Goal: Task Accomplishment & Management: Manage account settings

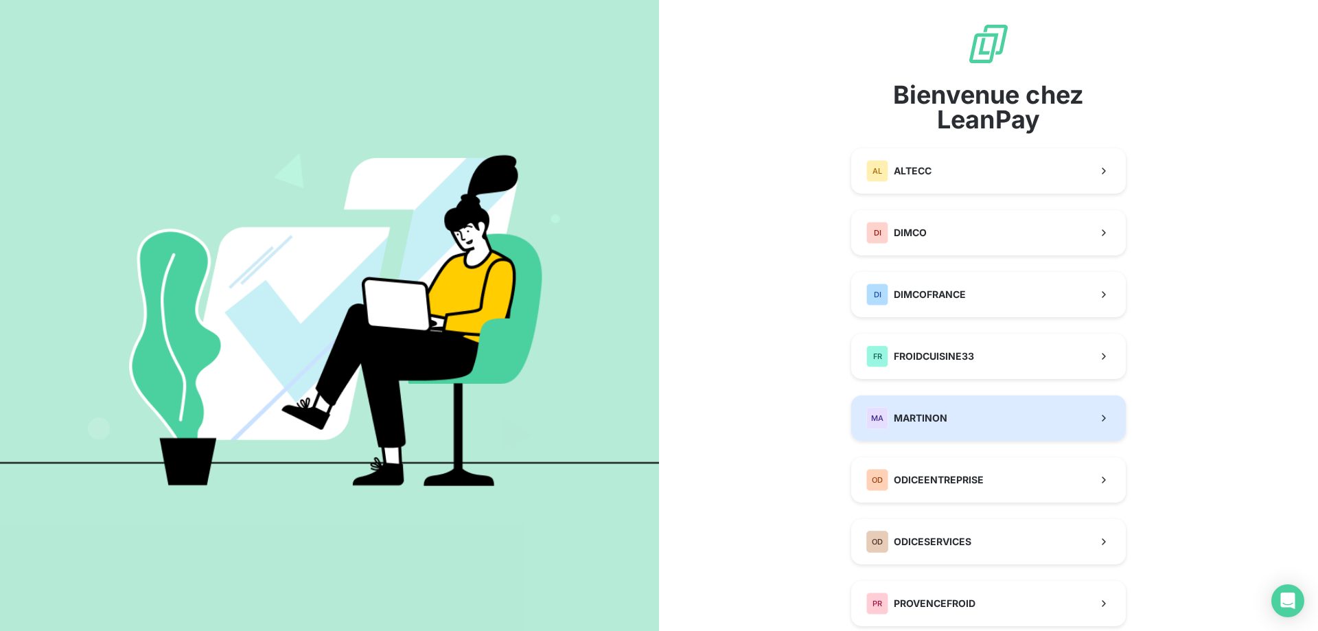
click at [918, 418] on span "MARTINON" at bounding box center [920, 418] width 54 height 14
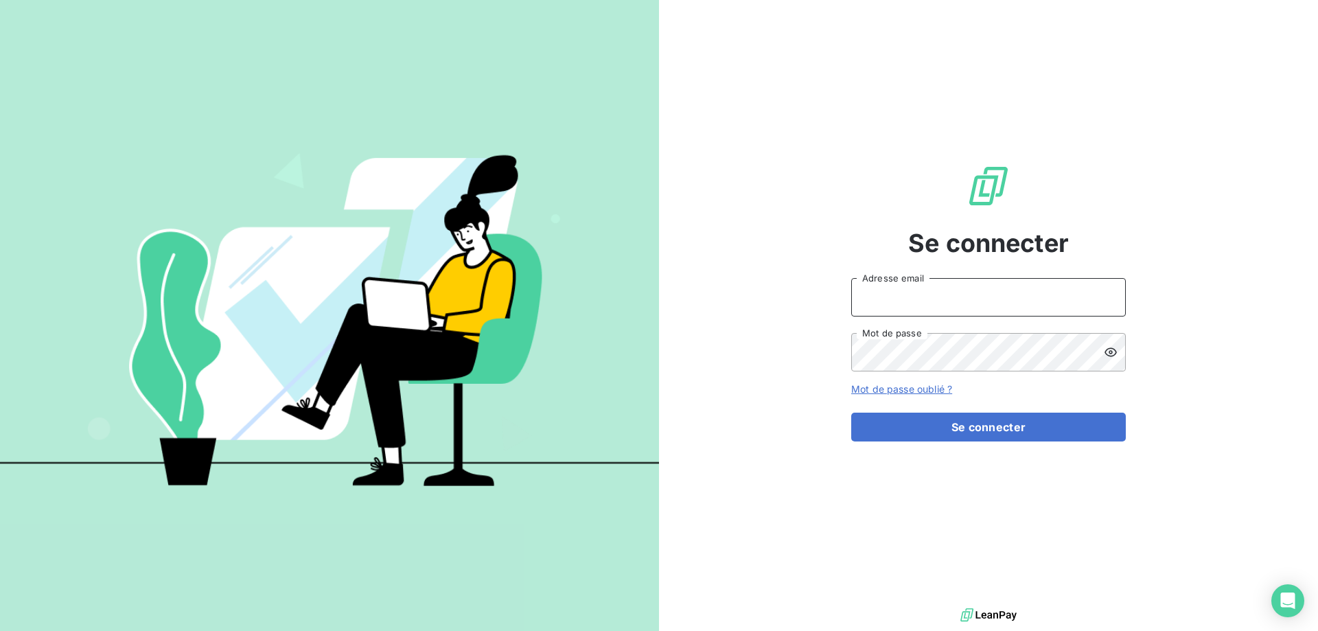
type input "[PERSON_NAME][EMAIL_ADDRESS][DOMAIN_NAME]"
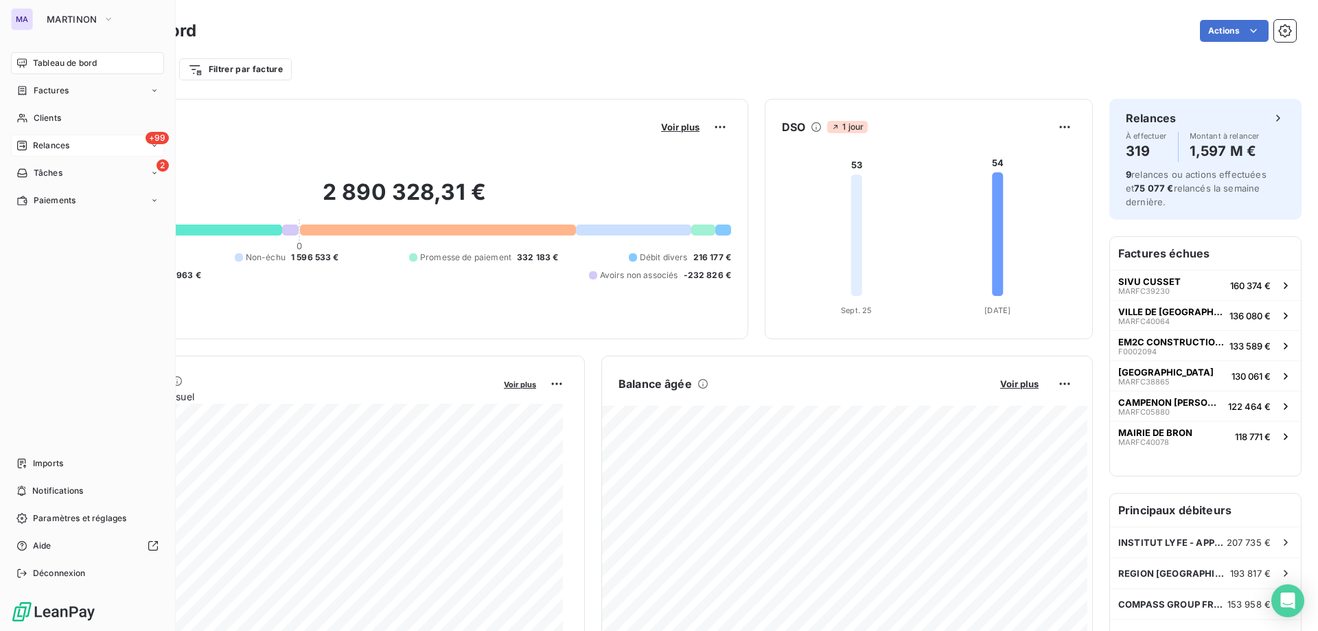
click at [48, 141] on span "Relances" at bounding box center [51, 145] width 36 height 12
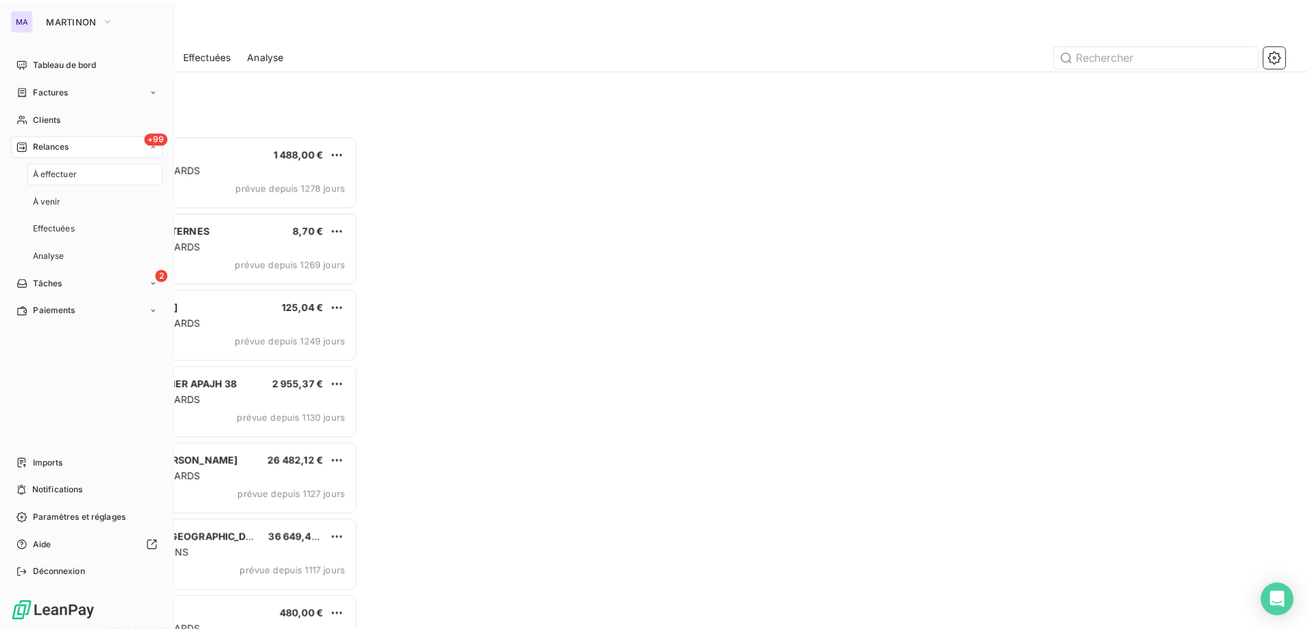
scroll to position [486, 285]
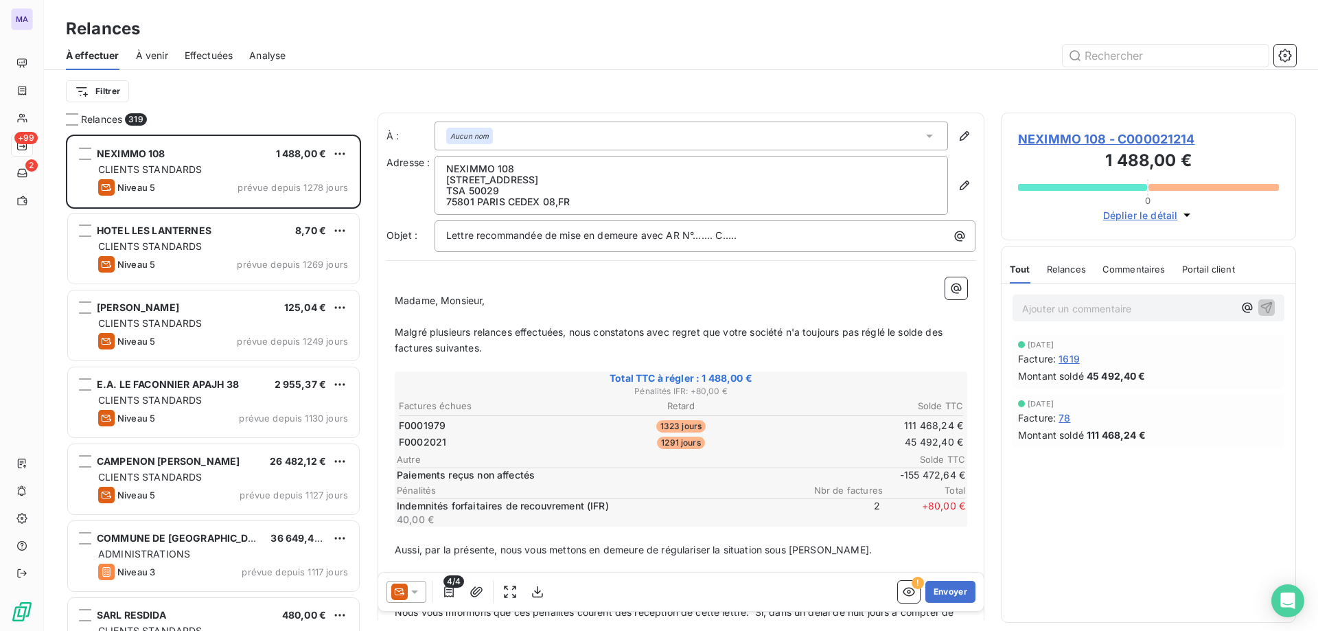
click at [1296, 51] on div "À effectuer À venir Effectuées Analyse" at bounding box center [681, 55] width 1274 height 29
click at [1290, 52] on icon "button" at bounding box center [1285, 56] width 14 height 14
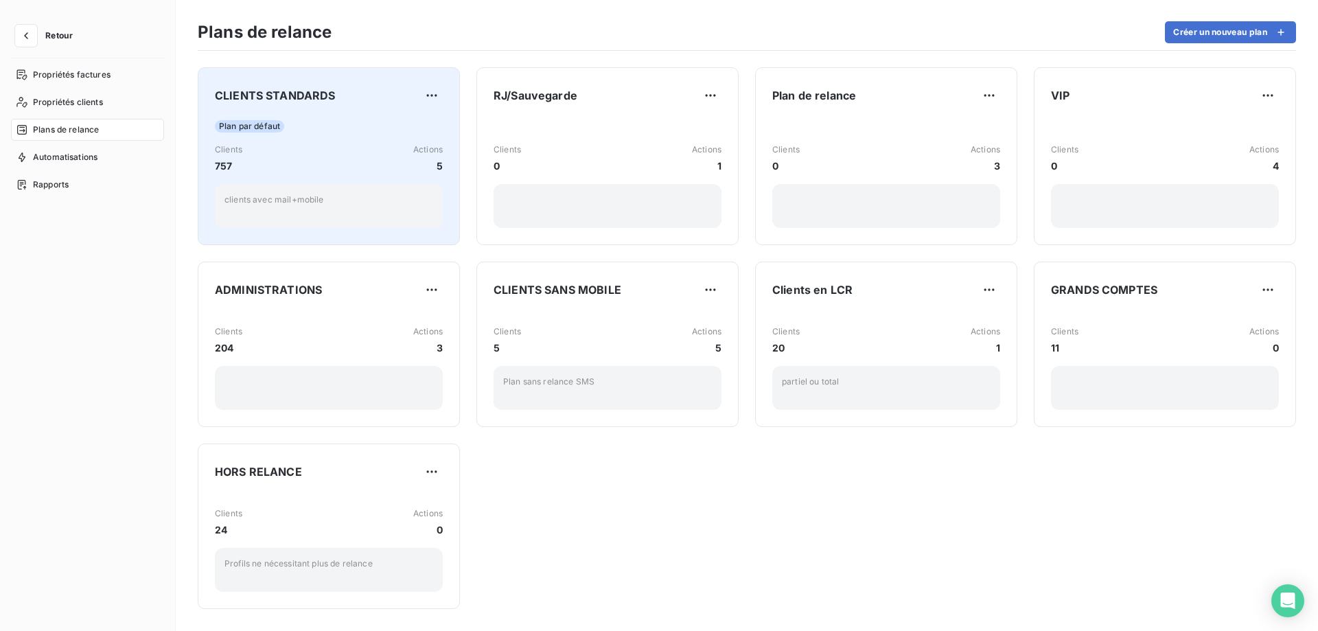
click at [300, 120] on div "Plan par défaut" at bounding box center [329, 126] width 228 height 12
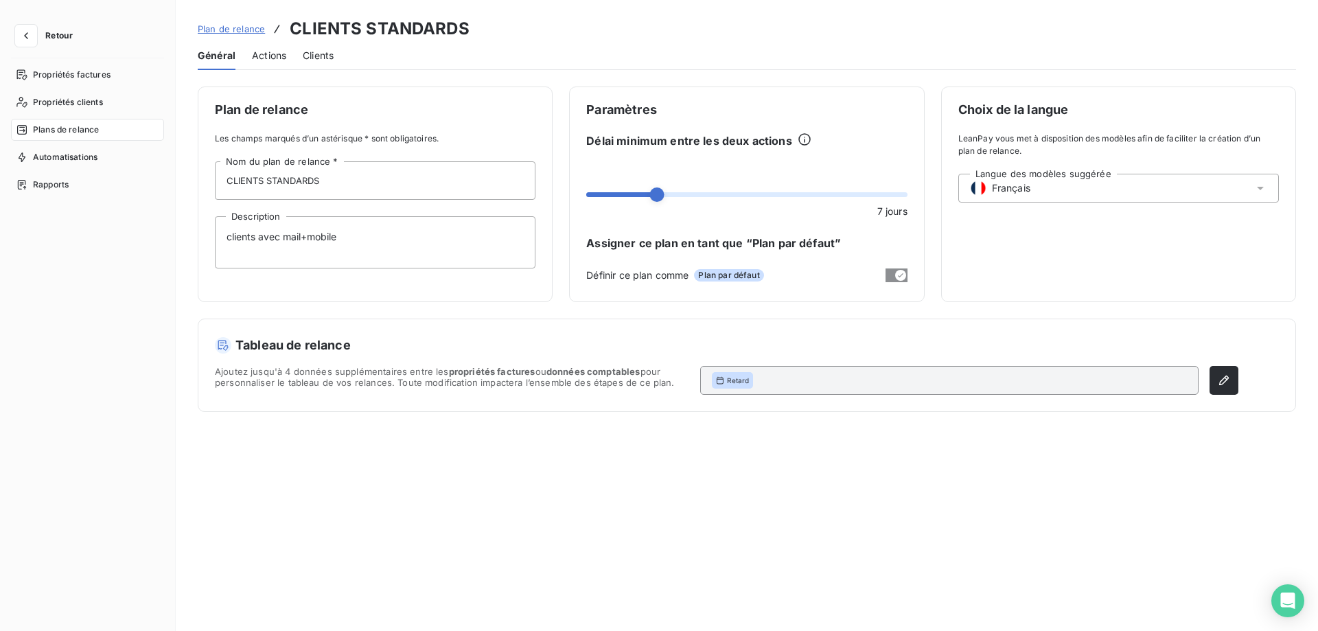
click at [259, 49] on span "Actions" at bounding box center [269, 56] width 34 height 14
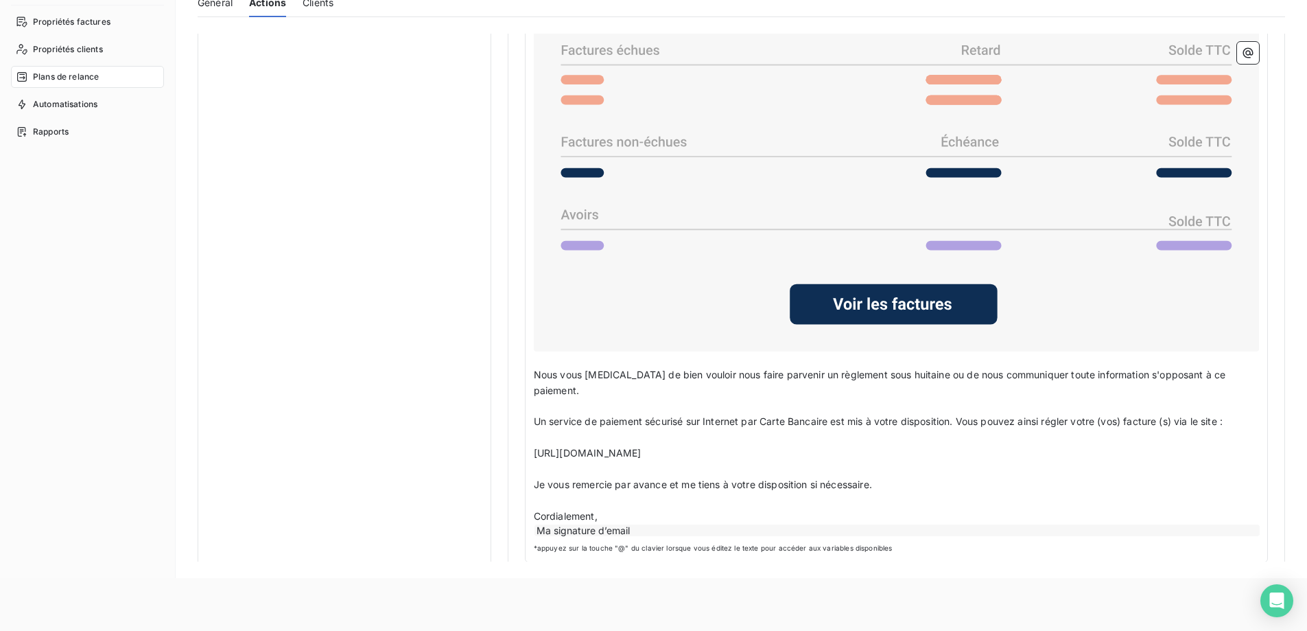
scroll to position [183, 0]
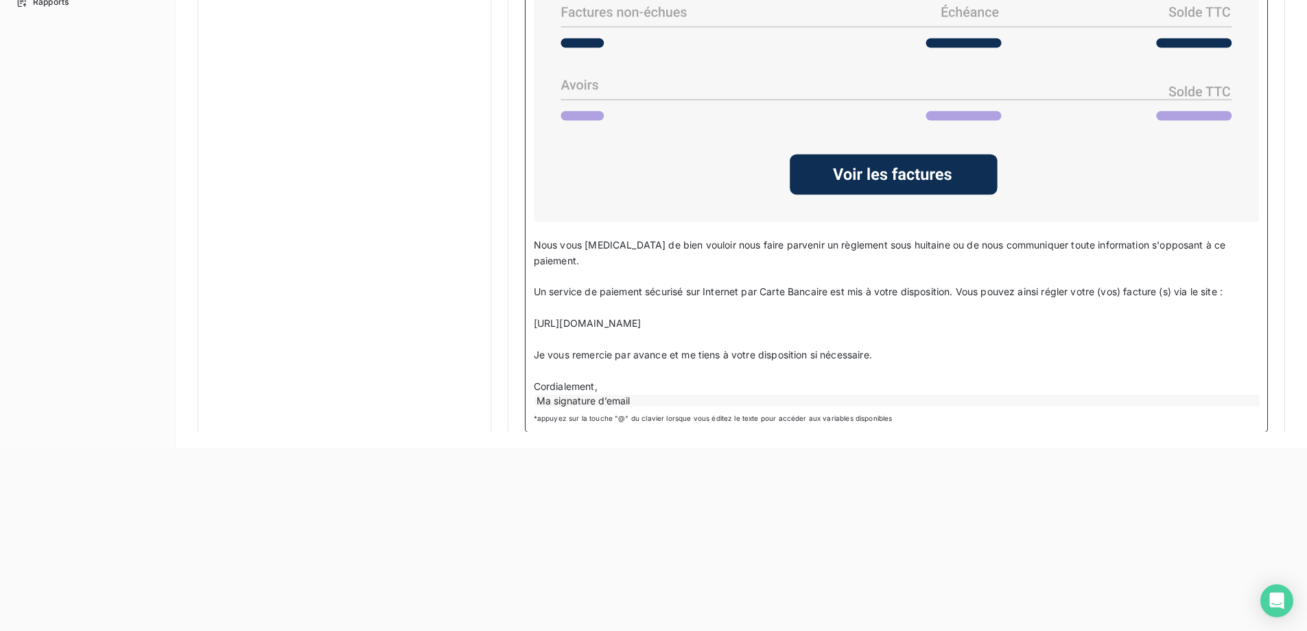
drag, startPoint x: 727, startPoint y: 303, endPoint x: 530, endPoint y: 306, distance: 197.7
click at [530, 306] on div "Bonjour Civilité du contact ﻿ Nom de famille du contact ﻿ ﻿ ﻿ Sauf erreur de no…" at bounding box center [896, 99] width 743 height 665
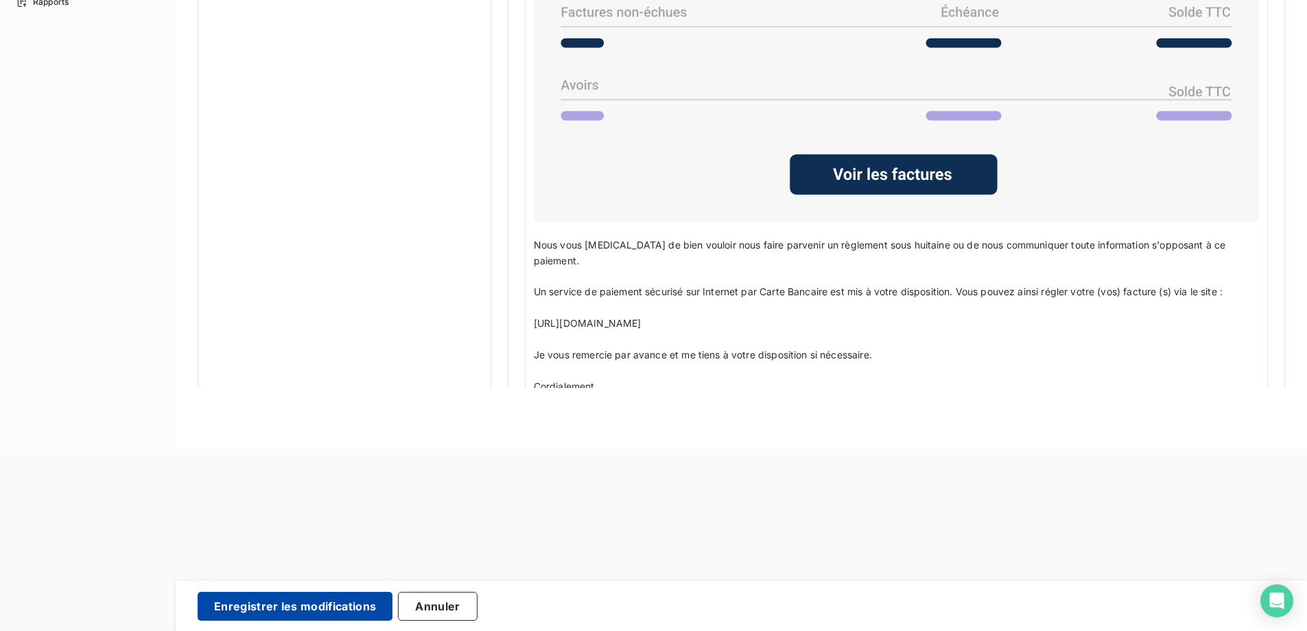
click at [350, 607] on button "Enregistrer les modifications" at bounding box center [295, 606] width 195 height 29
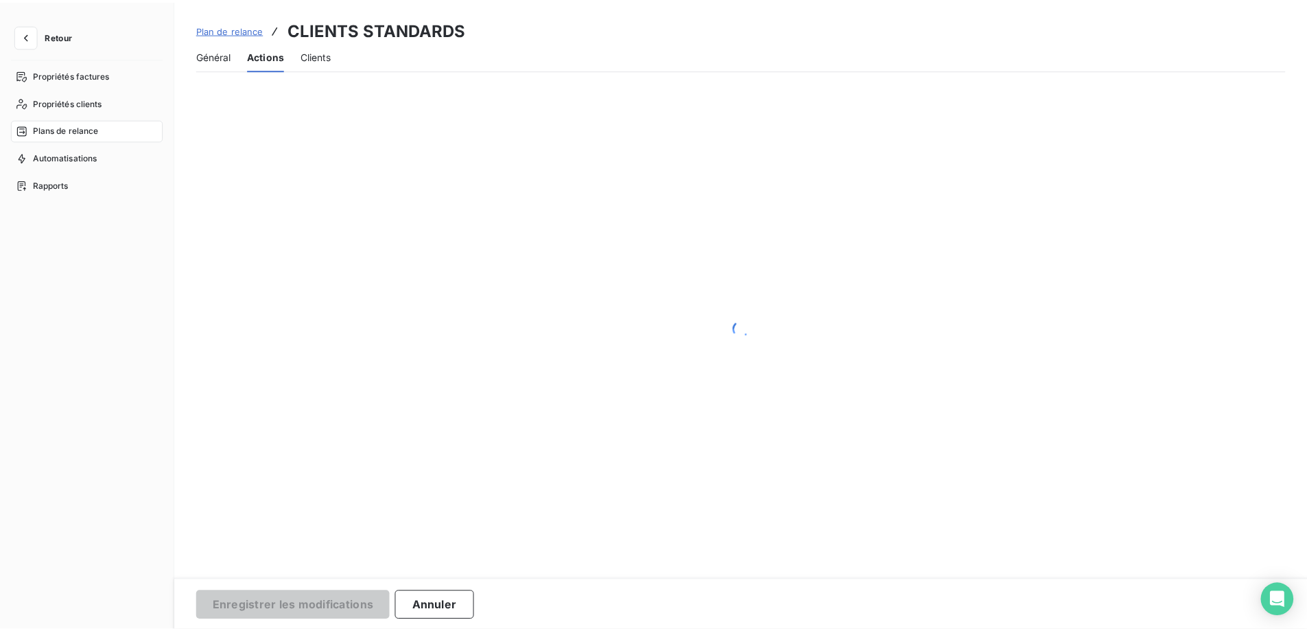
scroll to position [0, 0]
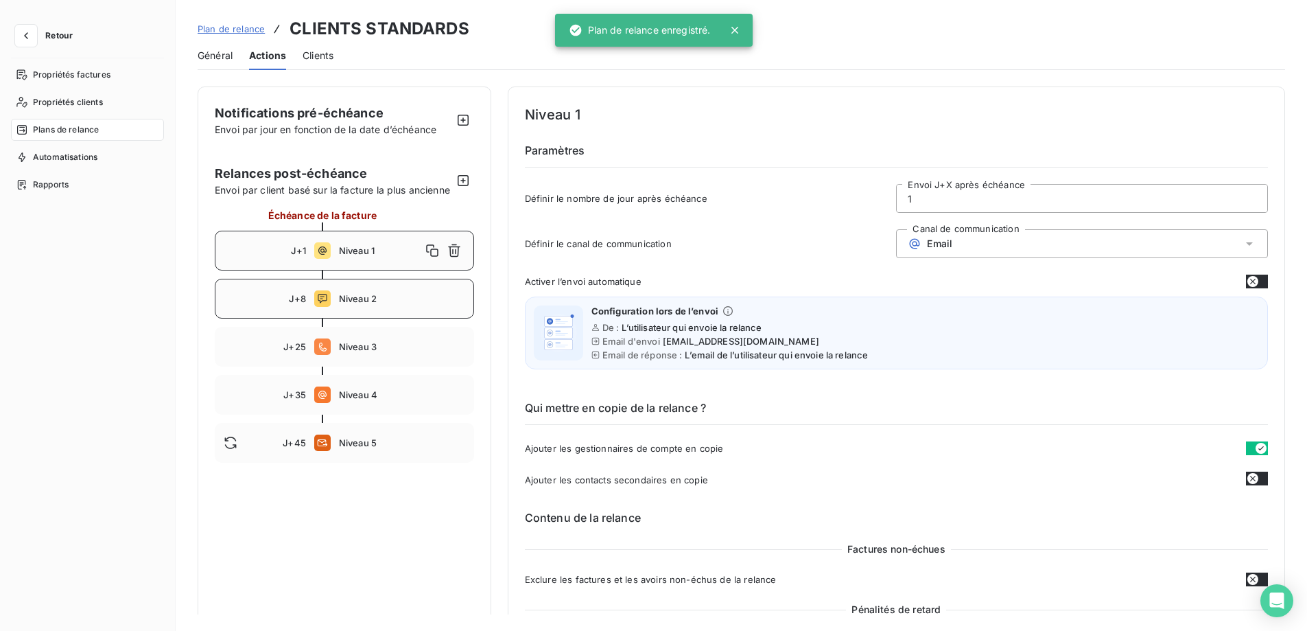
click at [386, 318] on div "J+8 Niveau 2" at bounding box center [344, 299] width 259 height 40
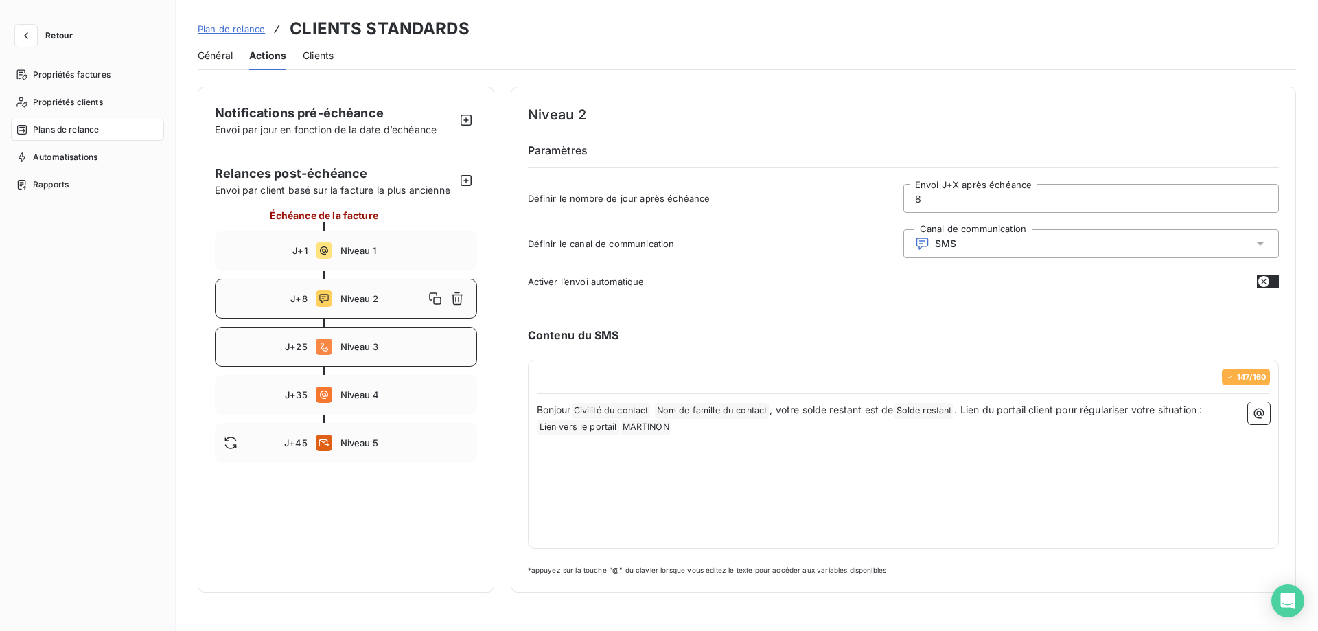
click at [388, 336] on div "J+25 Niveau 3" at bounding box center [346, 347] width 262 height 40
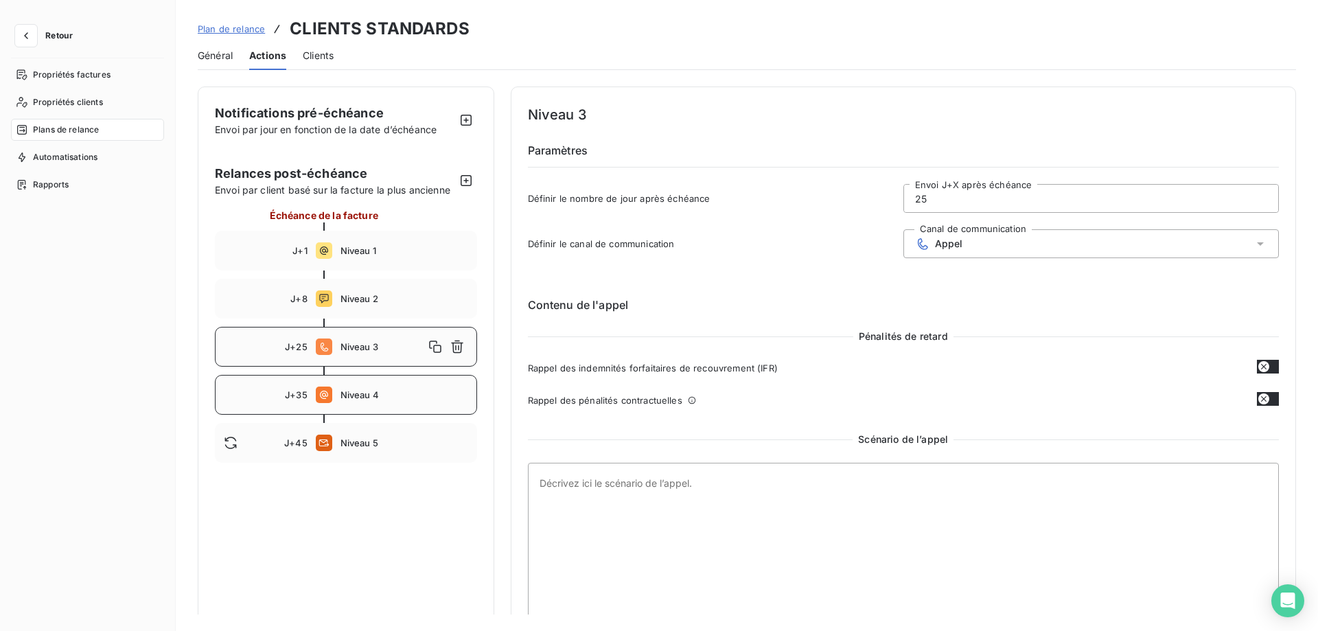
click at [391, 386] on div "J+35 Niveau 4" at bounding box center [346, 395] width 262 height 40
type input "35"
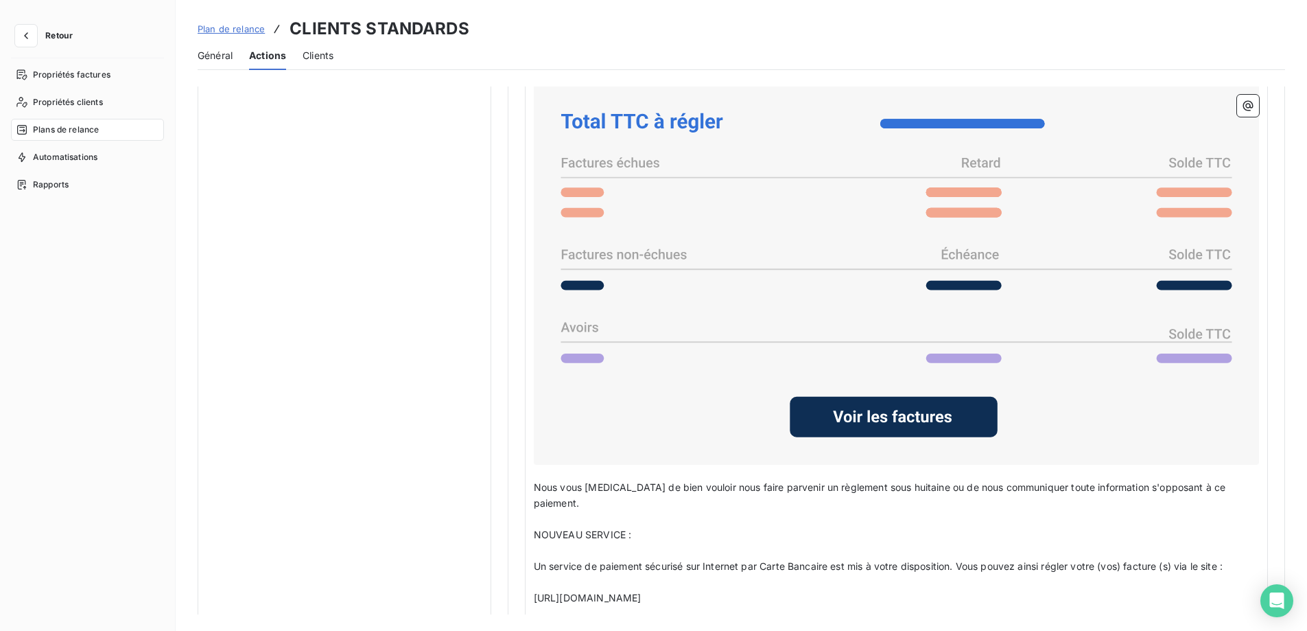
scroll to position [1140, 0]
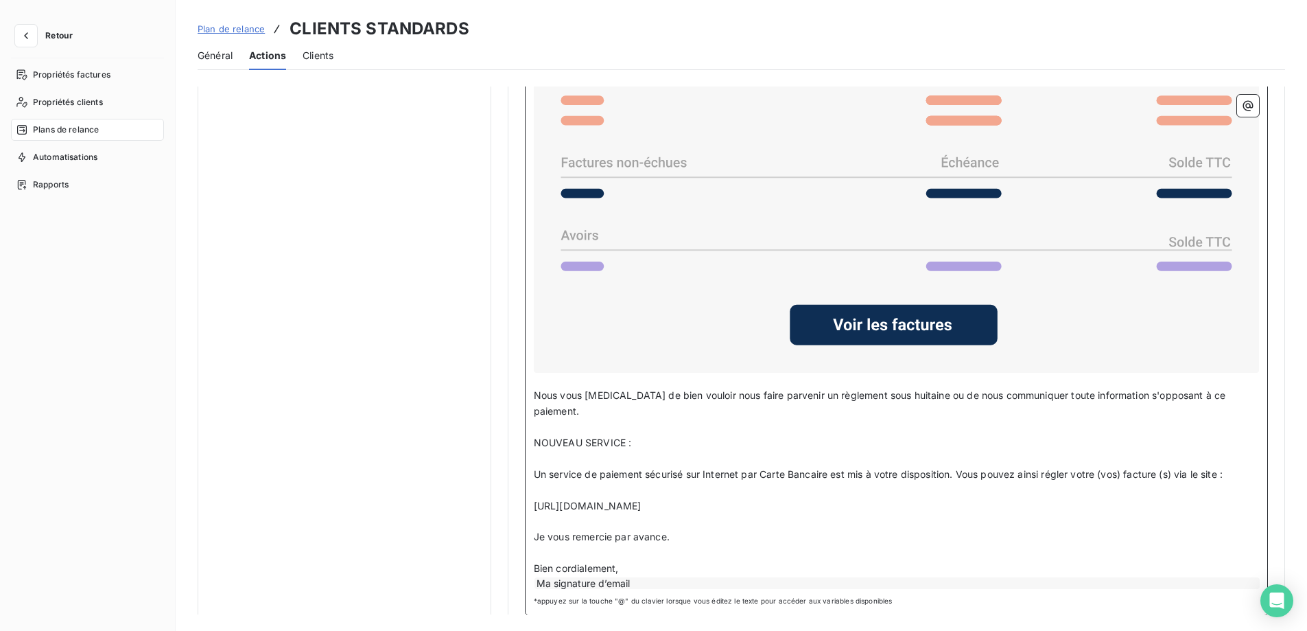
drag, startPoint x: 717, startPoint y: 485, endPoint x: 541, endPoint y: 487, distance: 176.4
click at [535, 498] on p "[URL][DOMAIN_NAME]" at bounding box center [896, 506] width 725 height 16
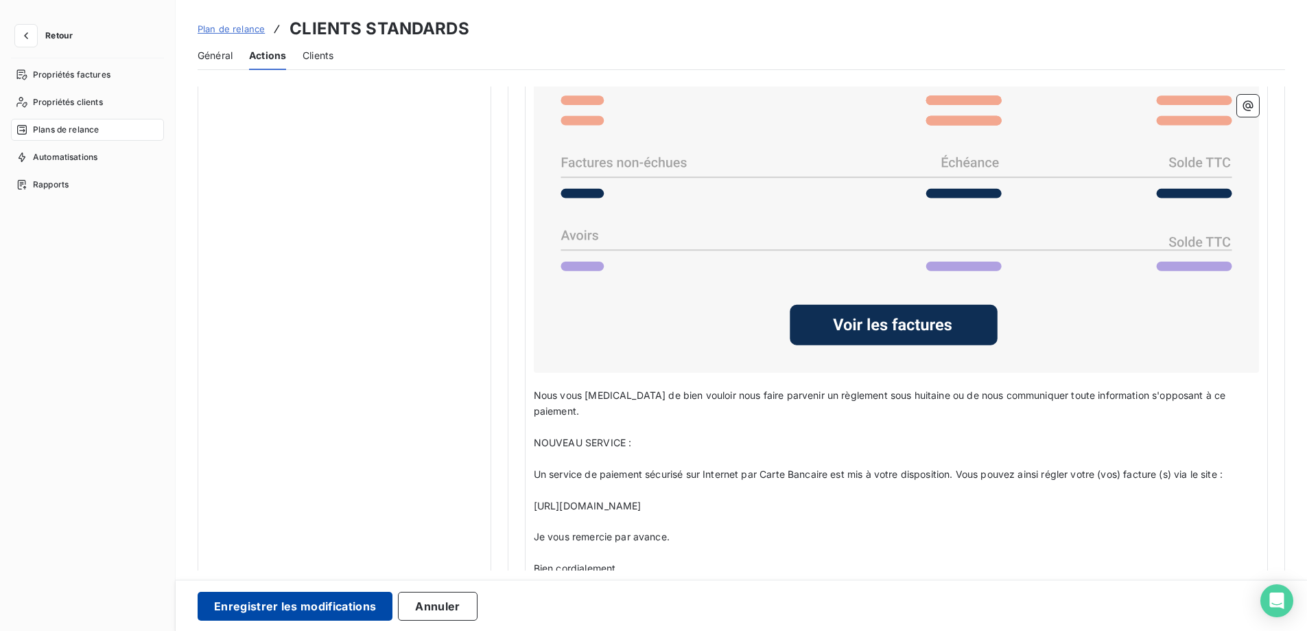
click at [300, 609] on button "Enregistrer les modifications" at bounding box center [295, 606] width 195 height 29
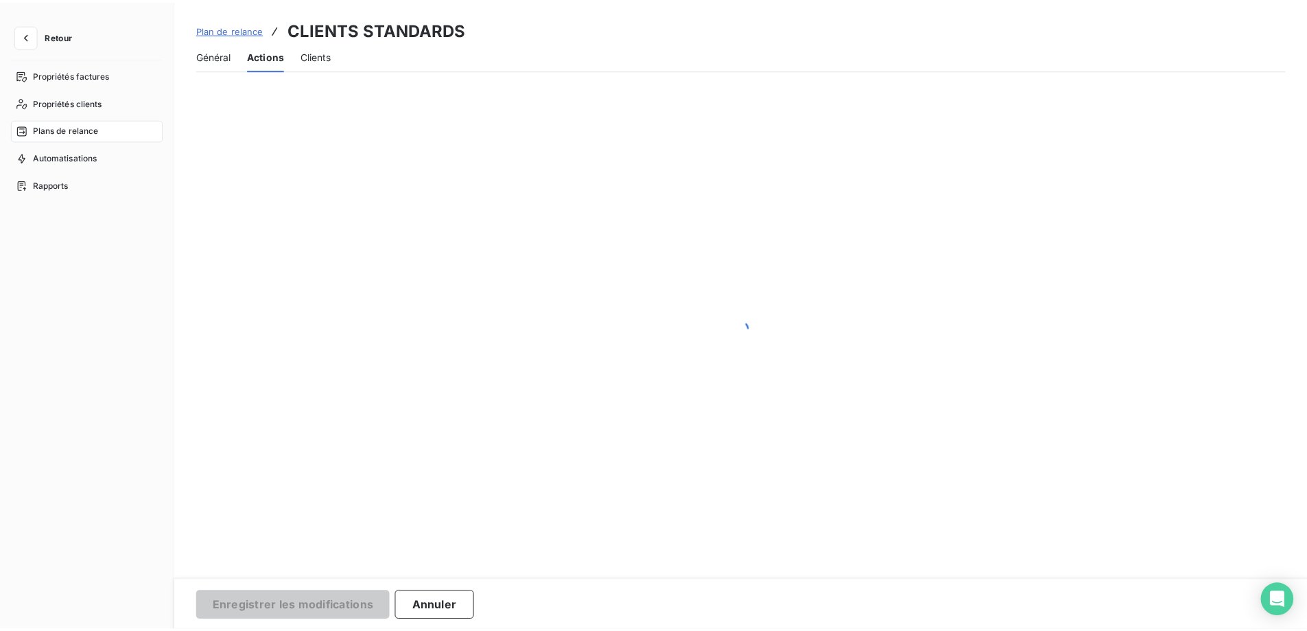
scroll to position [0, 0]
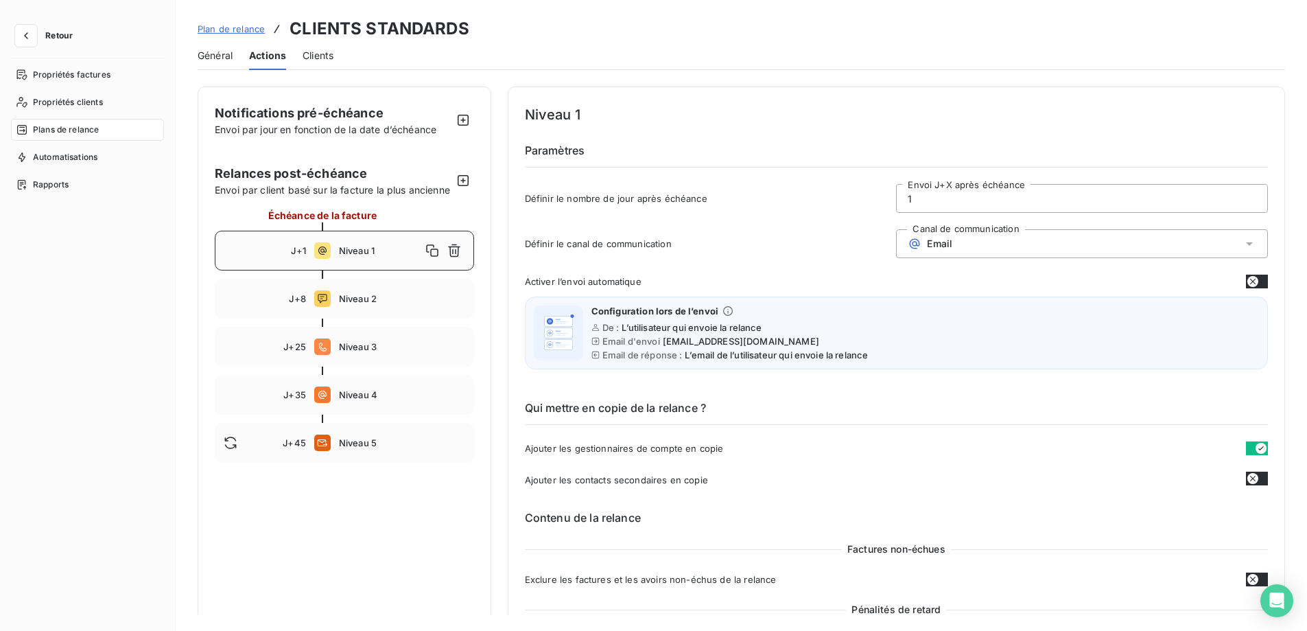
click at [234, 56] on div "Général Actions Clients" at bounding box center [742, 55] width 1088 height 29
click at [230, 57] on span "Général" at bounding box center [215, 56] width 35 height 14
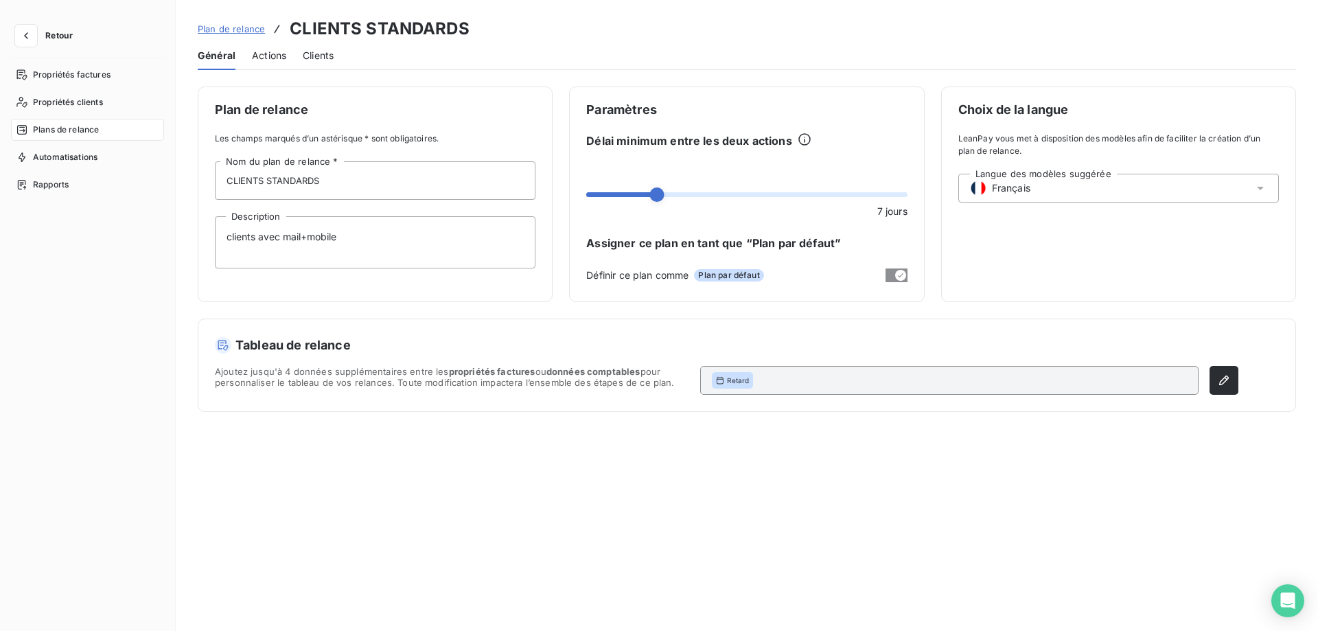
click at [246, 34] on span "Plan de relance" at bounding box center [231, 28] width 67 height 11
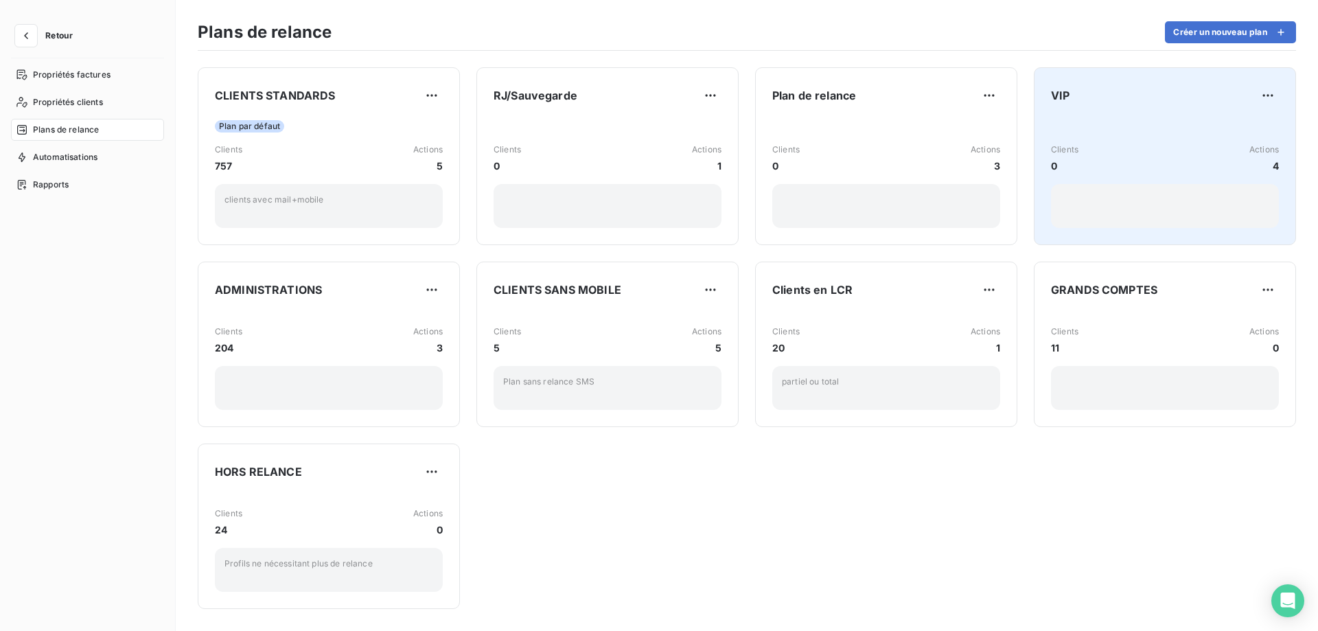
click at [1099, 139] on div "Clients 0 Actions 4" at bounding box center [1165, 172] width 228 height 110
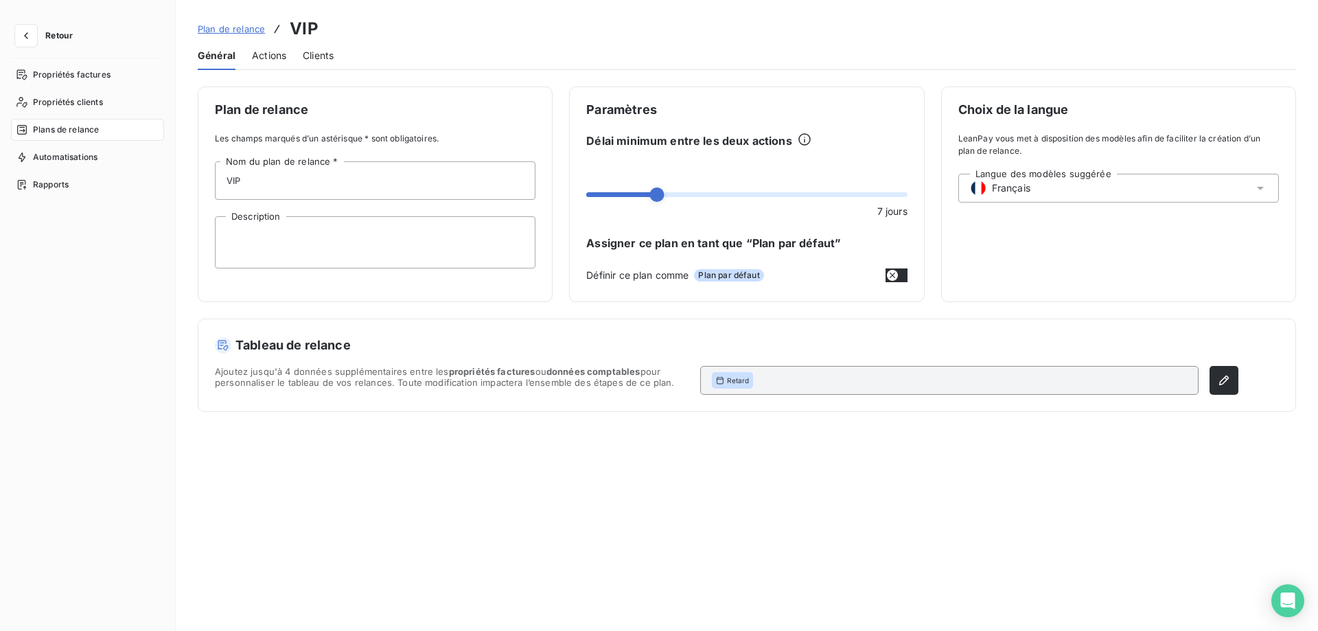
click at [278, 58] on span "Actions" at bounding box center [269, 56] width 34 height 14
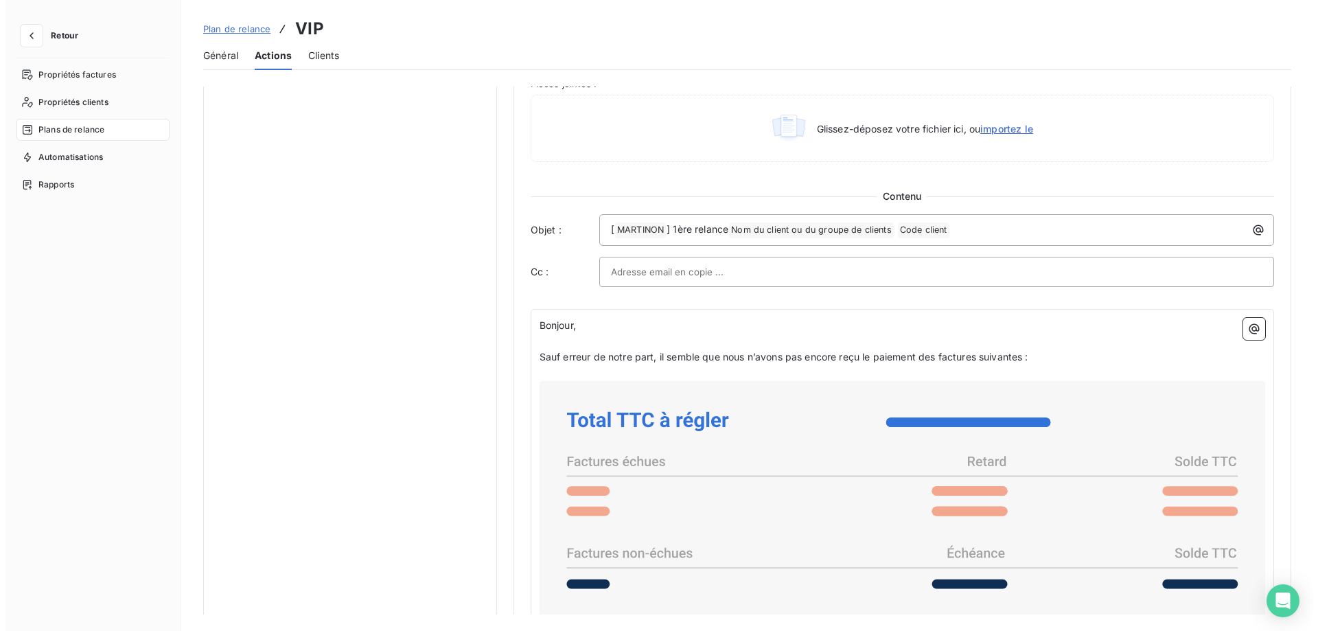
scroll to position [1061, 0]
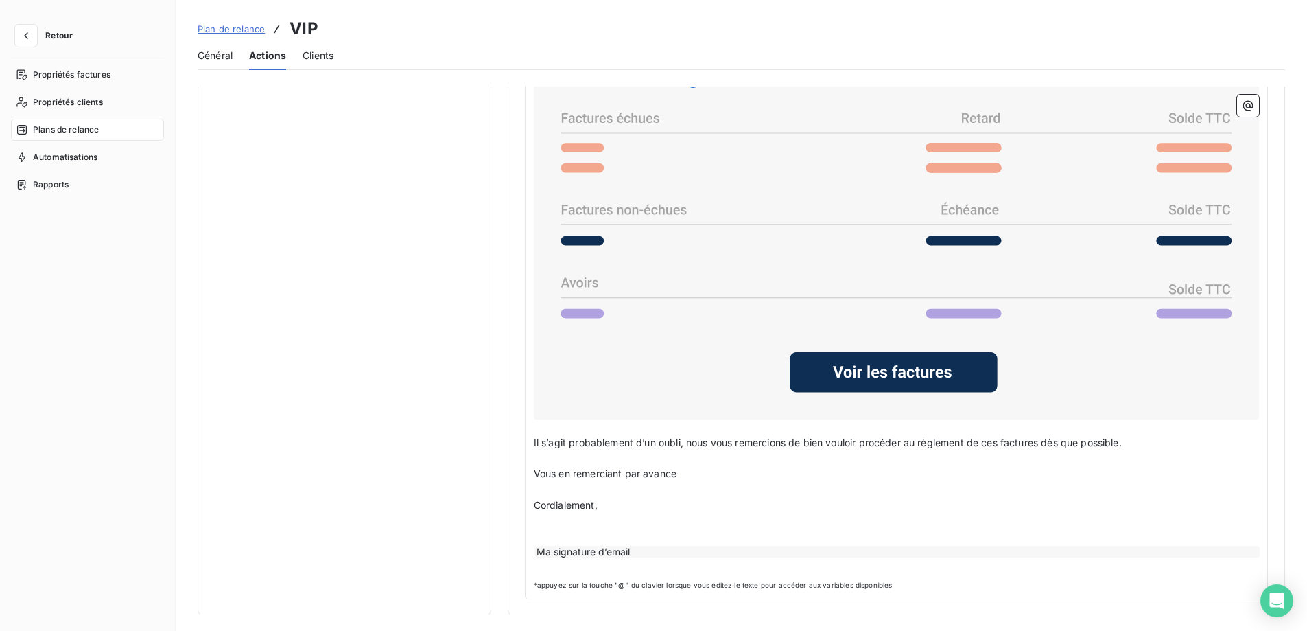
click at [222, 58] on span "Général" at bounding box center [215, 56] width 35 height 14
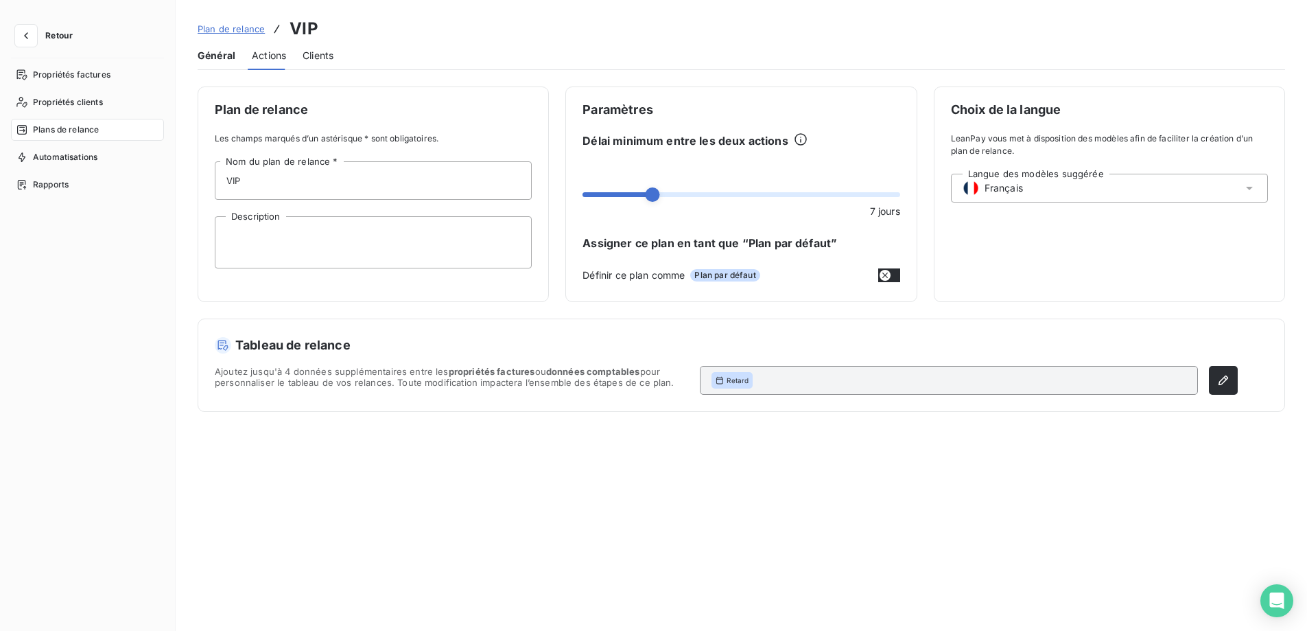
scroll to position [0, 0]
click at [259, 55] on span "Actions" at bounding box center [269, 56] width 34 height 14
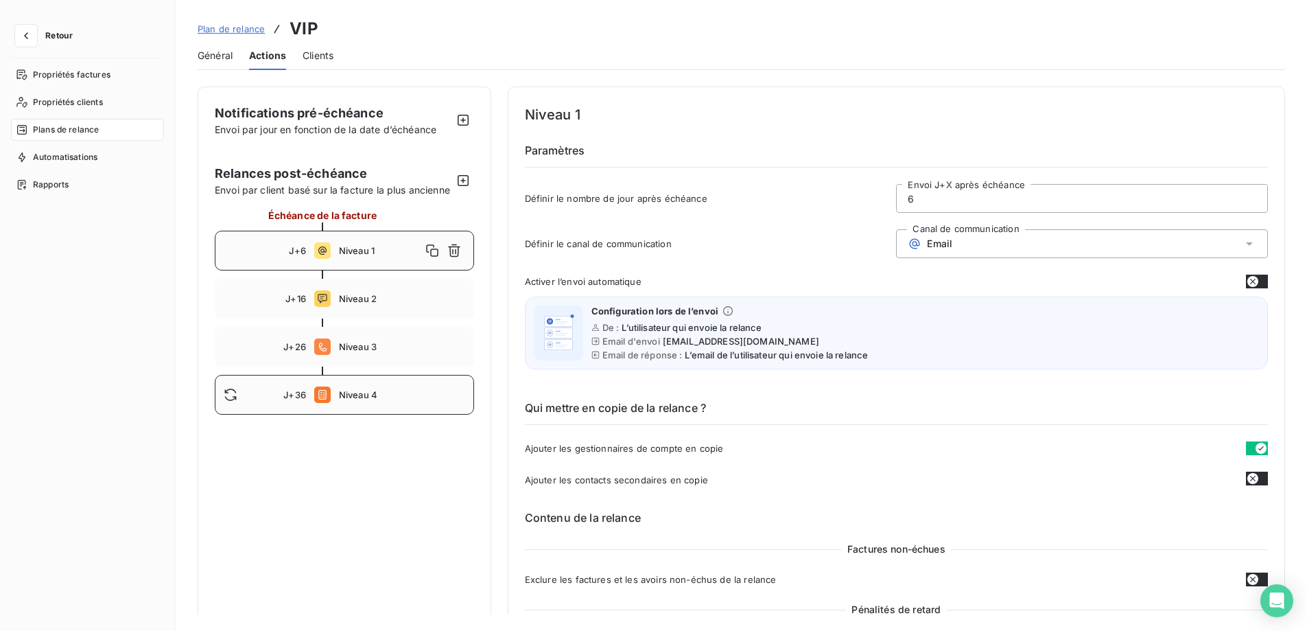
click at [366, 401] on div "J+36 Niveau 4" at bounding box center [344, 395] width 259 height 40
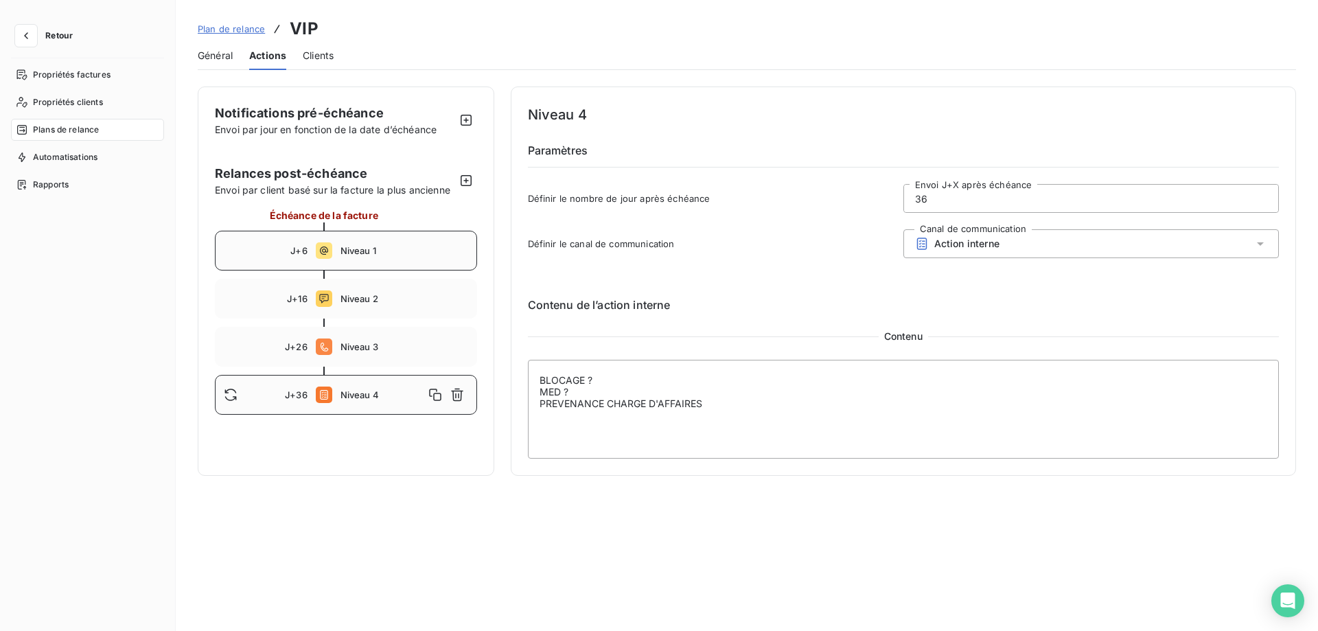
click at [390, 246] on span "Niveau 1" at bounding box center [404, 250] width 128 height 11
type input "6"
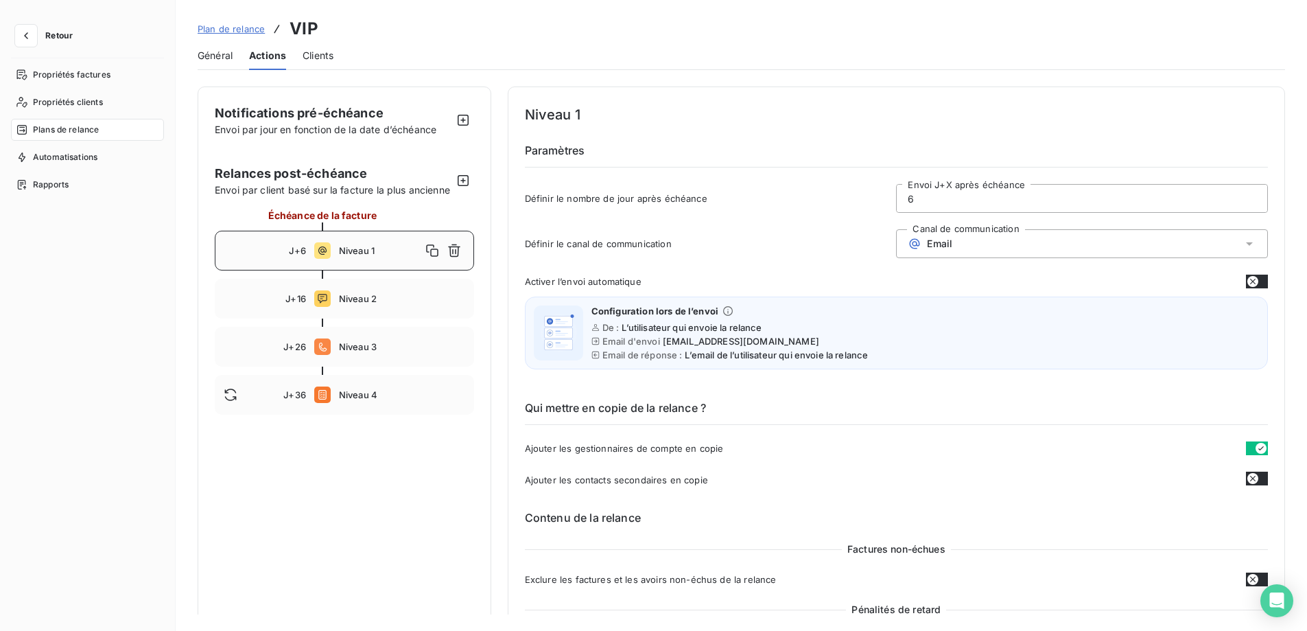
click at [243, 28] on span "Plan de relance" at bounding box center [231, 28] width 67 height 11
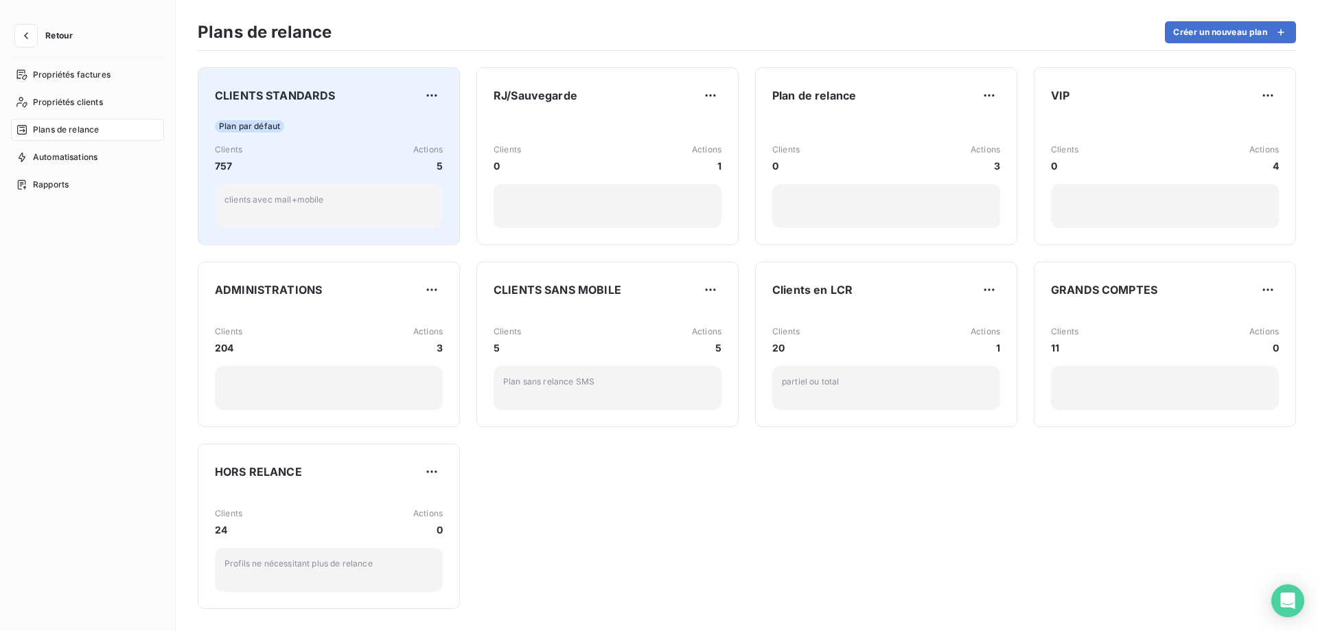
click at [279, 154] on div "Clients 757 Actions 5" at bounding box center [329, 158] width 228 height 30
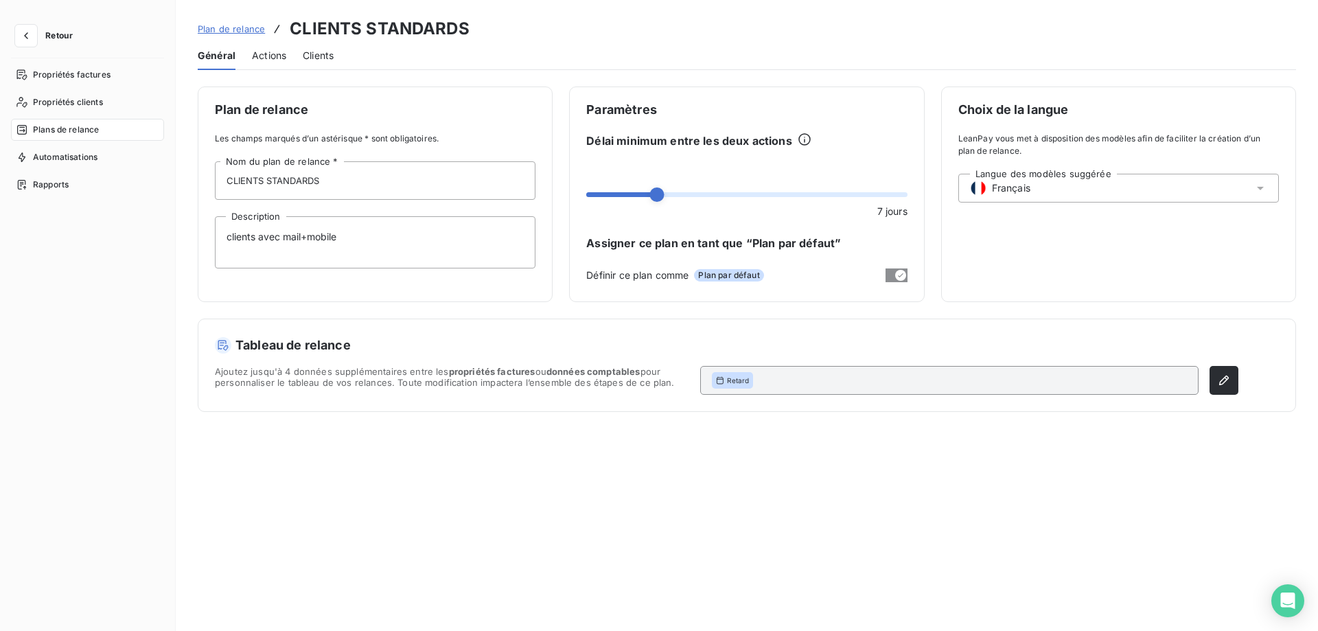
click at [270, 62] on span "Actions" at bounding box center [269, 56] width 34 height 14
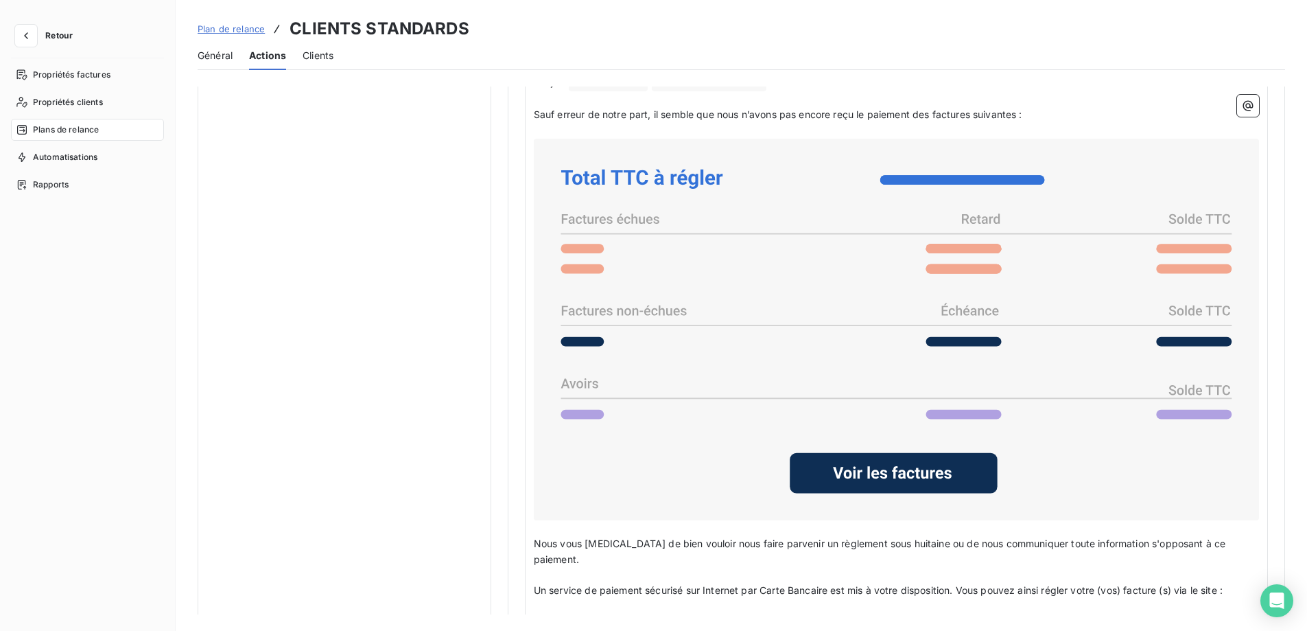
scroll to position [1077, 0]
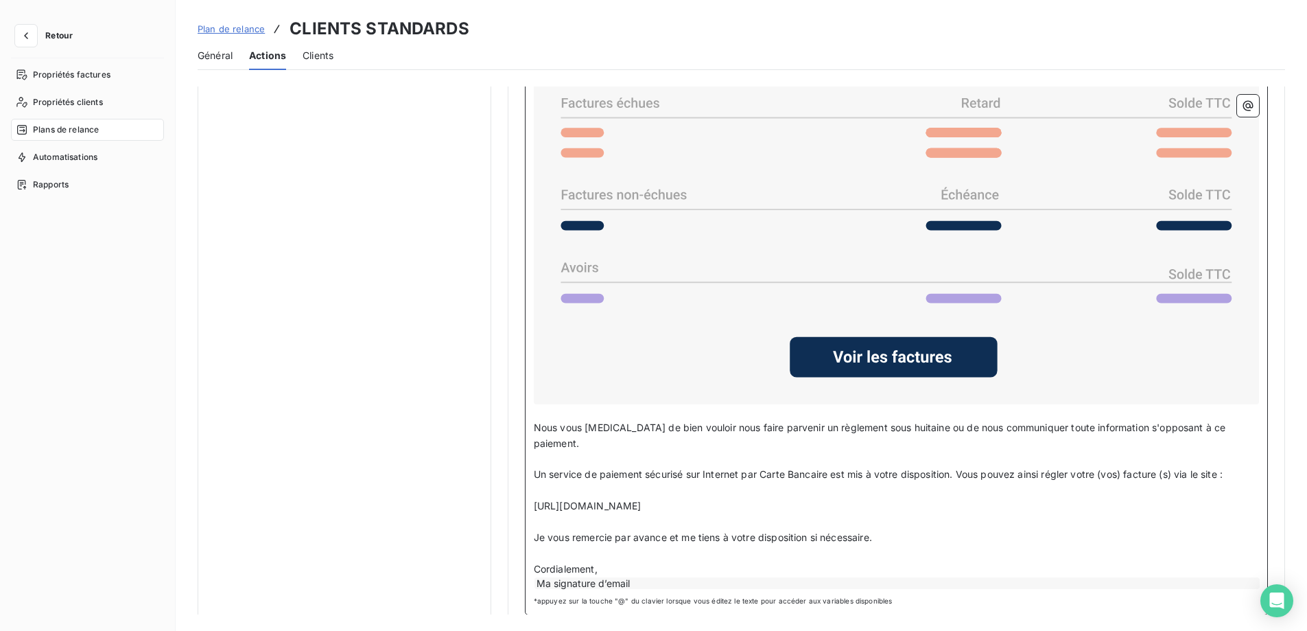
drag, startPoint x: 533, startPoint y: 458, endPoint x: 760, endPoint y: 483, distance: 228.6
click at [760, 483] on div "Bonjour Civilité du contact ﻿ Nom de famille du contact ﻿ ﻿ ﻿ Sauf erreur de no…" at bounding box center [896, 274] width 725 height 631
copy div "Un service de paiement sécurisé sur Internet par Carte Bancaire est mis à votre…"
click at [241, 29] on span "Plan de relance" at bounding box center [231, 28] width 67 height 11
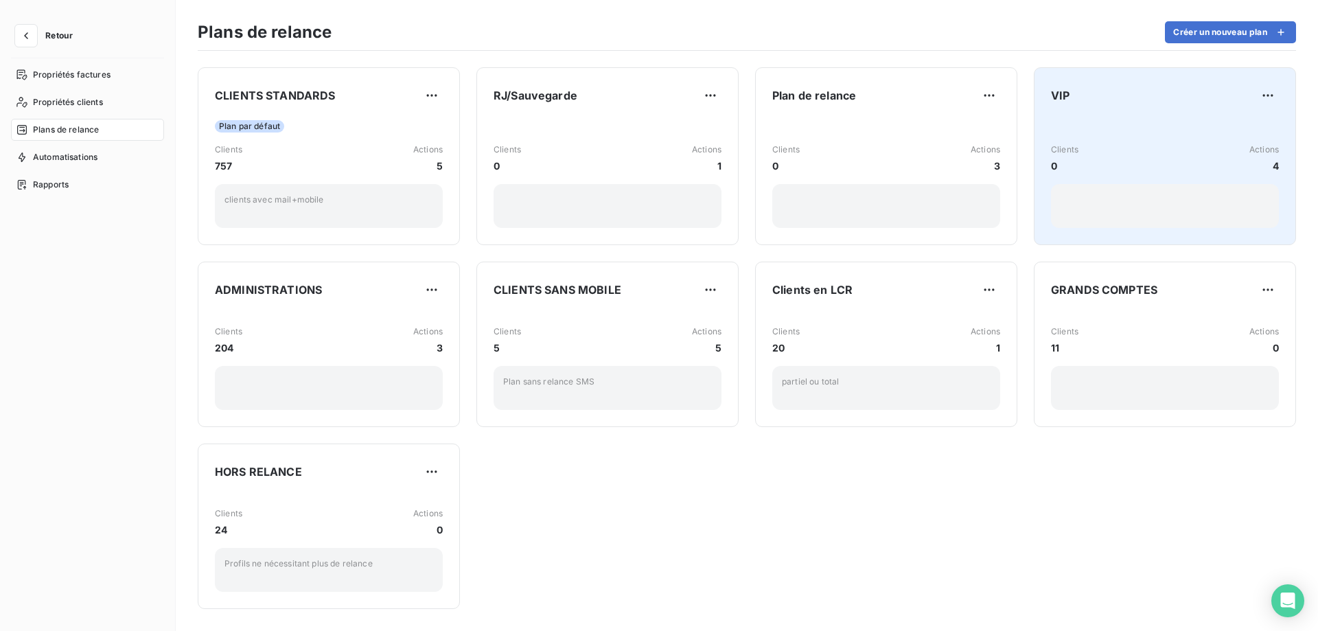
click at [1115, 107] on div "VIP Clients 0 Actions 4" at bounding box center [1165, 155] width 228 height 143
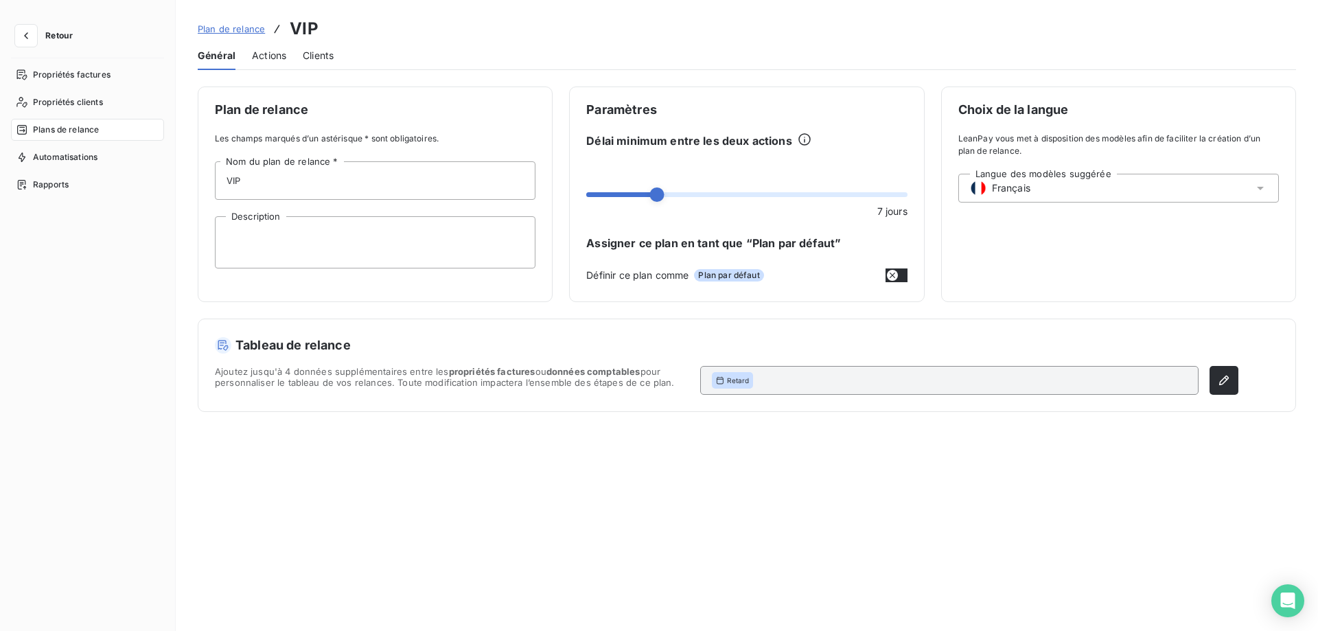
click at [256, 59] on span "Actions" at bounding box center [269, 56] width 34 height 14
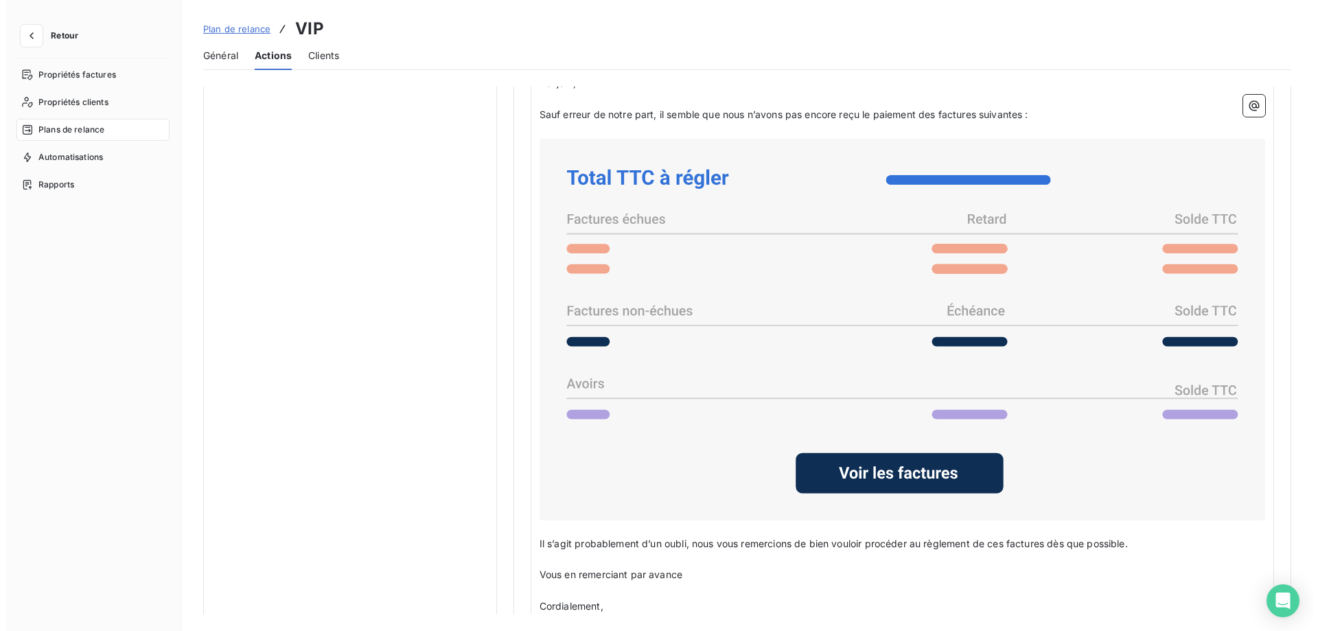
scroll to position [1061, 0]
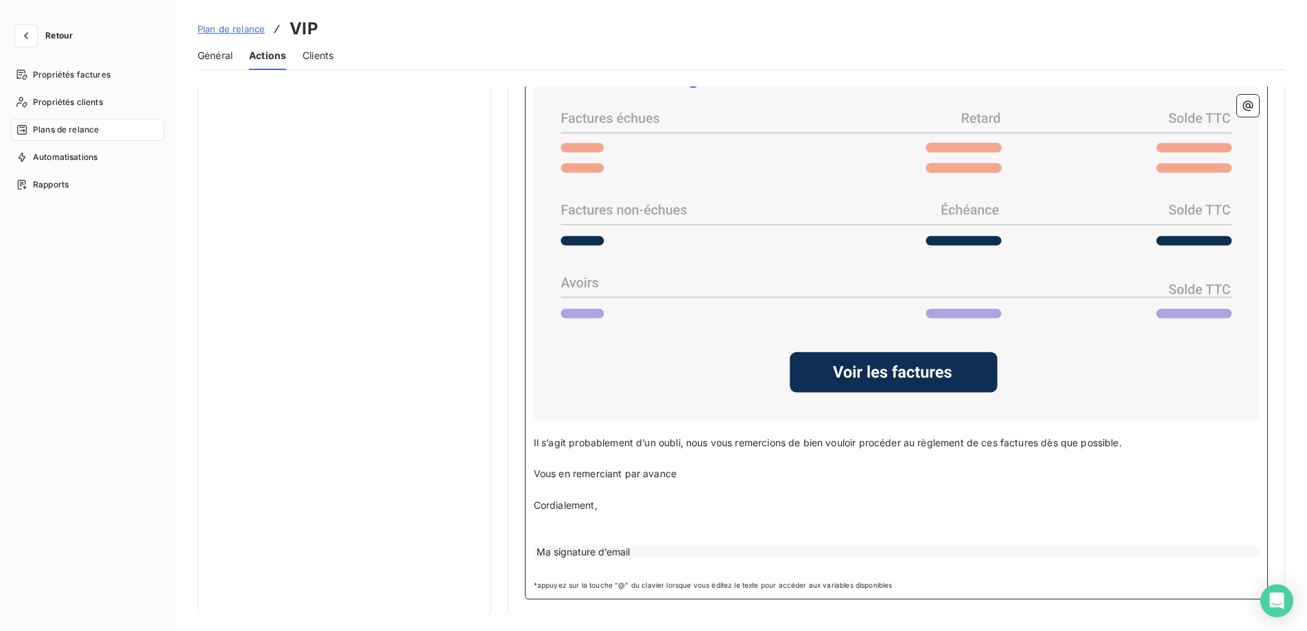
click at [1167, 444] on p "Il s’agit probablement d’un oubli, nous vous remercions de bien vouloir procéde…" at bounding box center [896, 443] width 725 height 16
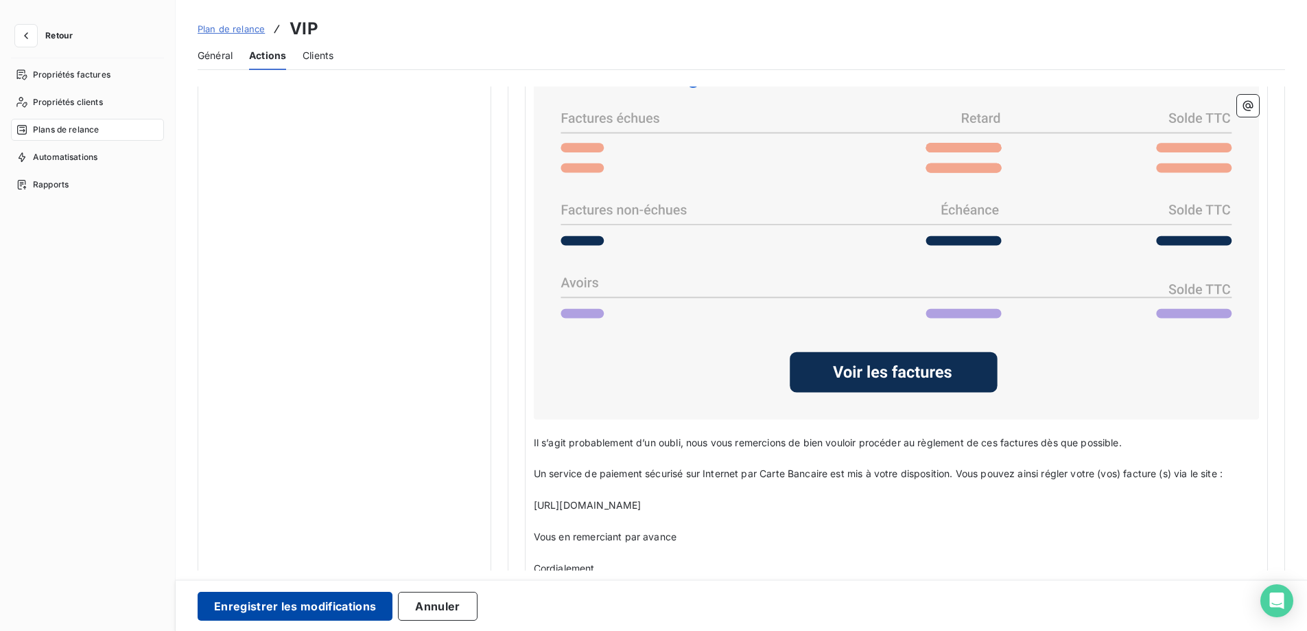
click at [367, 598] on button "Enregistrer les modifications" at bounding box center [295, 606] width 195 height 29
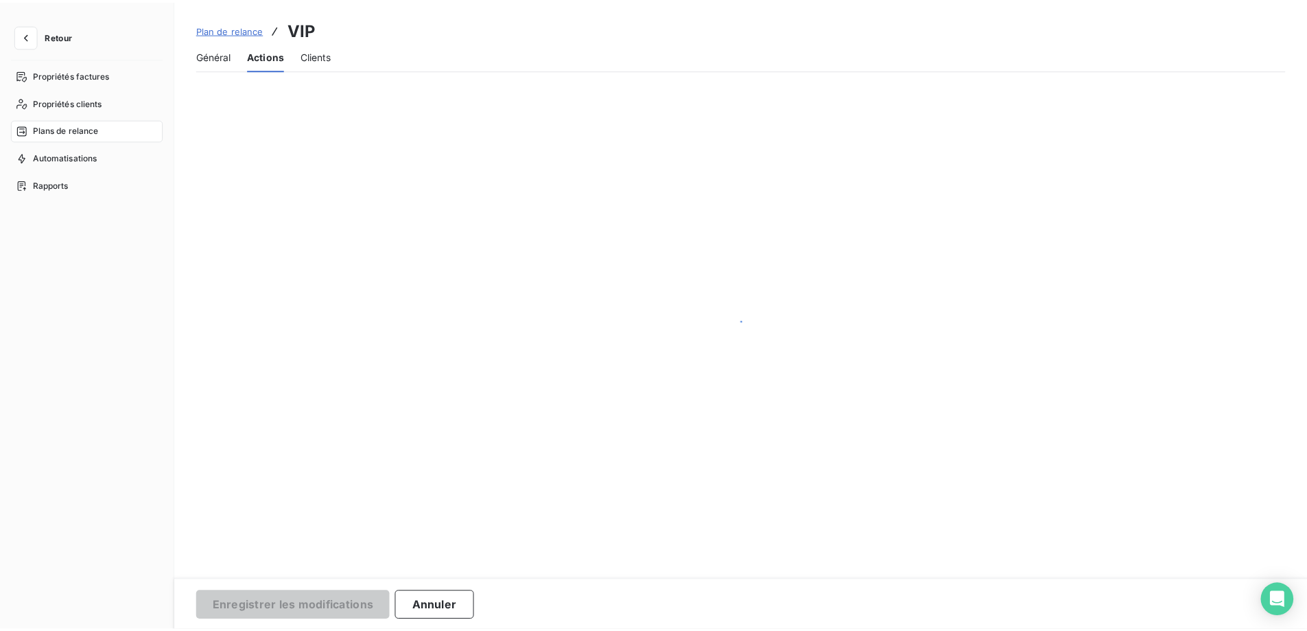
scroll to position [0, 0]
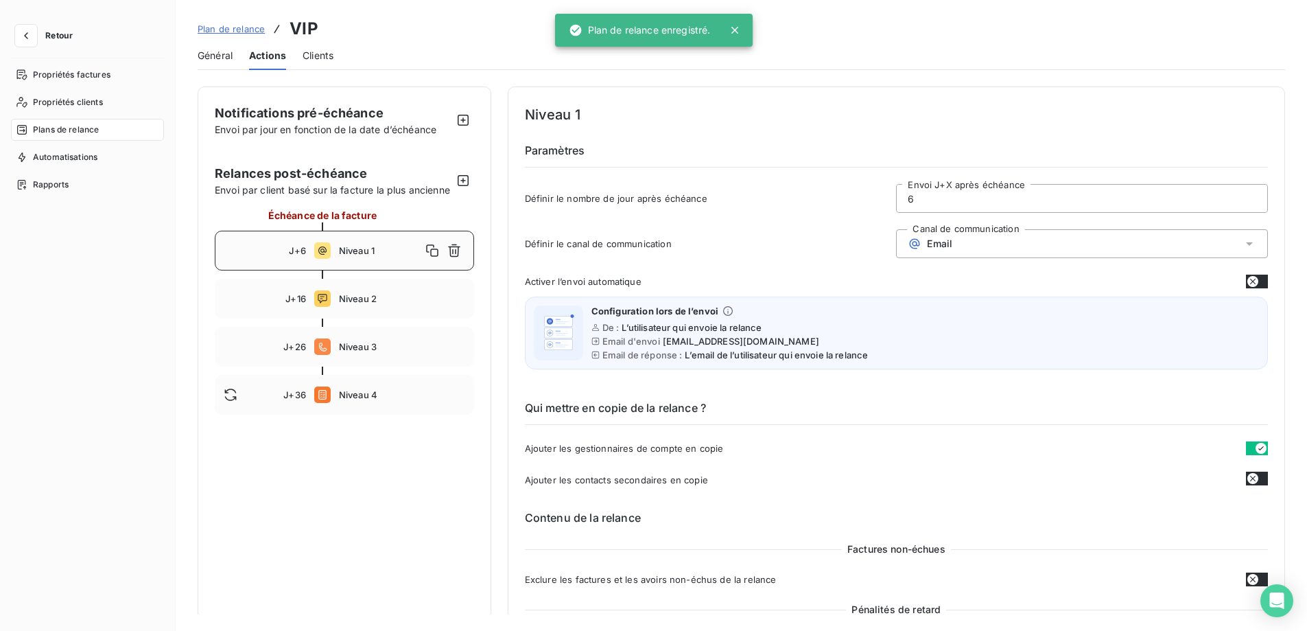
click at [253, 26] on span "Plan de relance" at bounding box center [231, 28] width 67 height 11
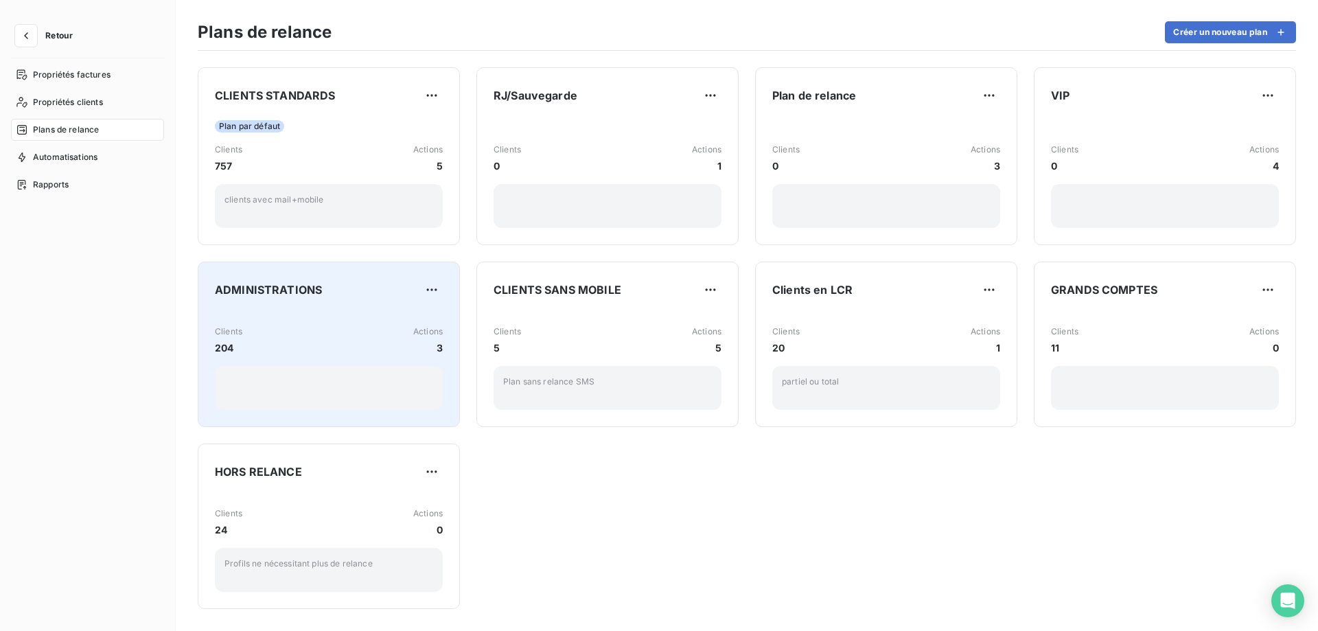
click at [284, 319] on div "Clients 204 Actions 3" at bounding box center [329, 361] width 228 height 98
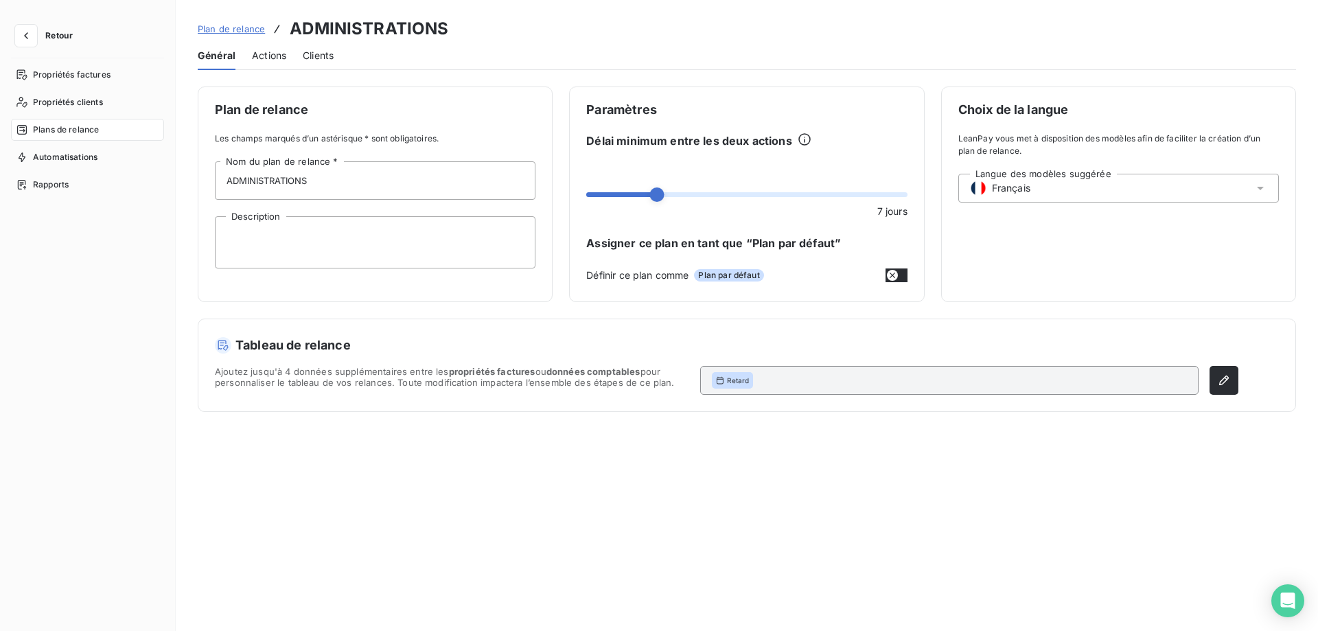
click at [229, 29] on span "Plan de relance" at bounding box center [231, 28] width 67 height 11
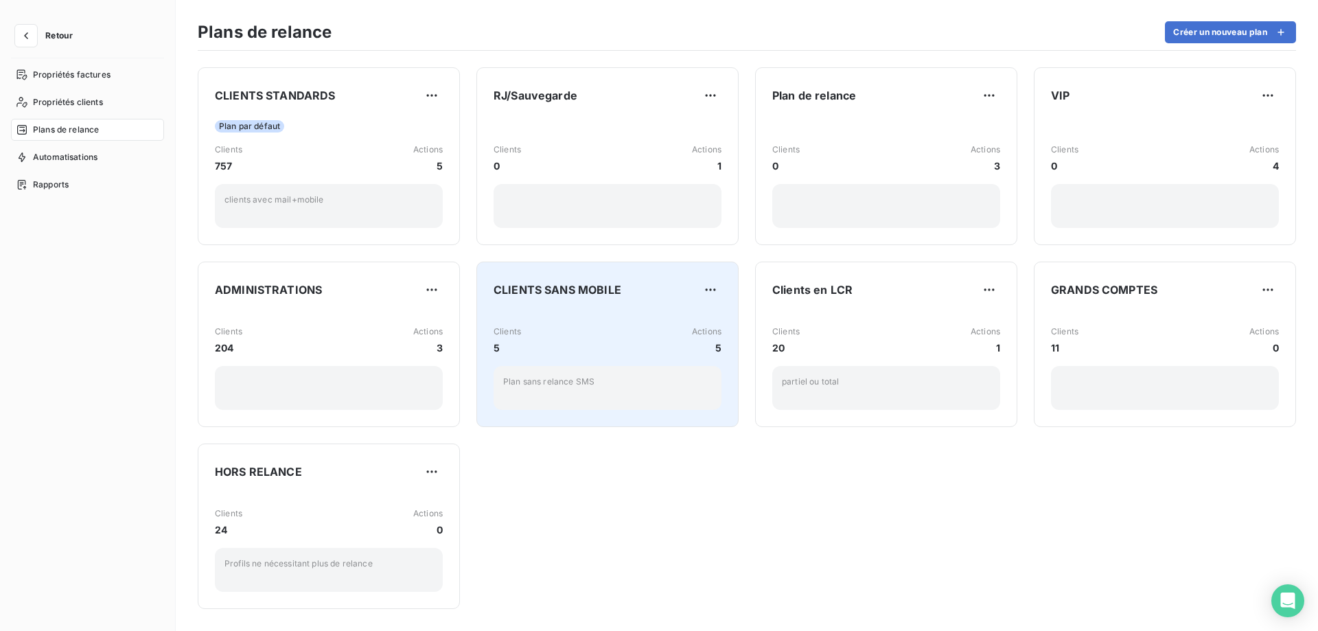
click at [620, 298] on div "CLIENTS SANS MOBILE" at bounding box center [607, 290] width 228 height 22
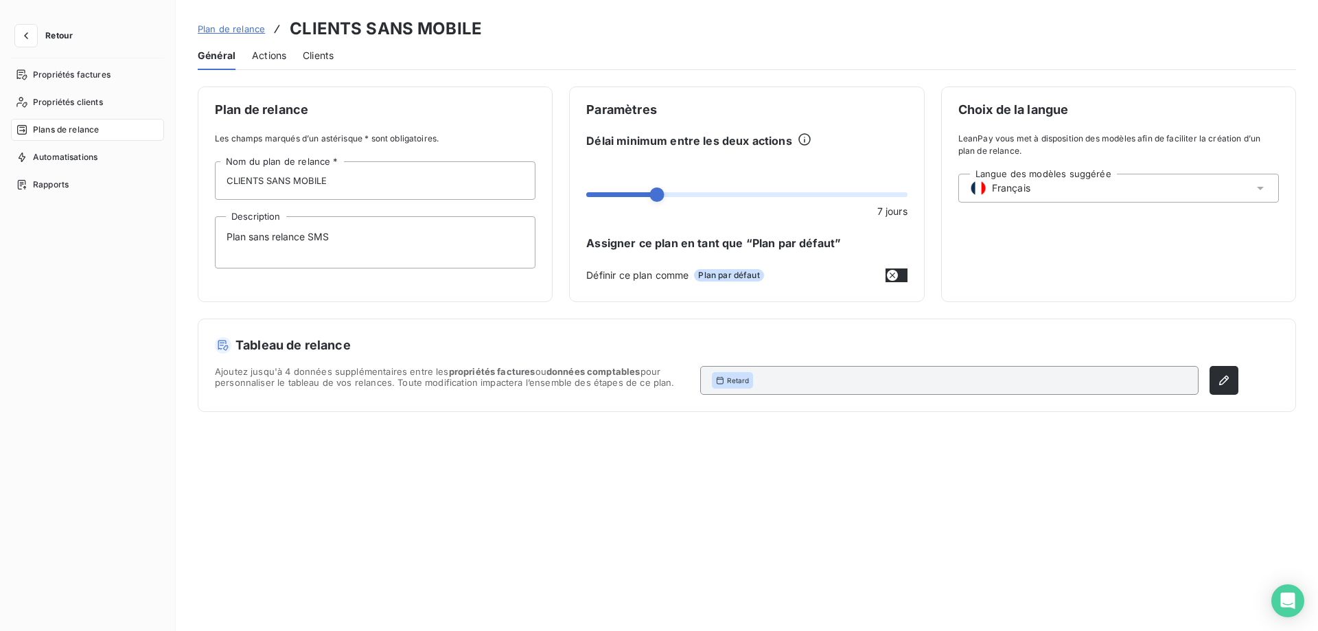
click at [277, 56] on span "Actions" at bounding box center [269, 56] width 34 height 14
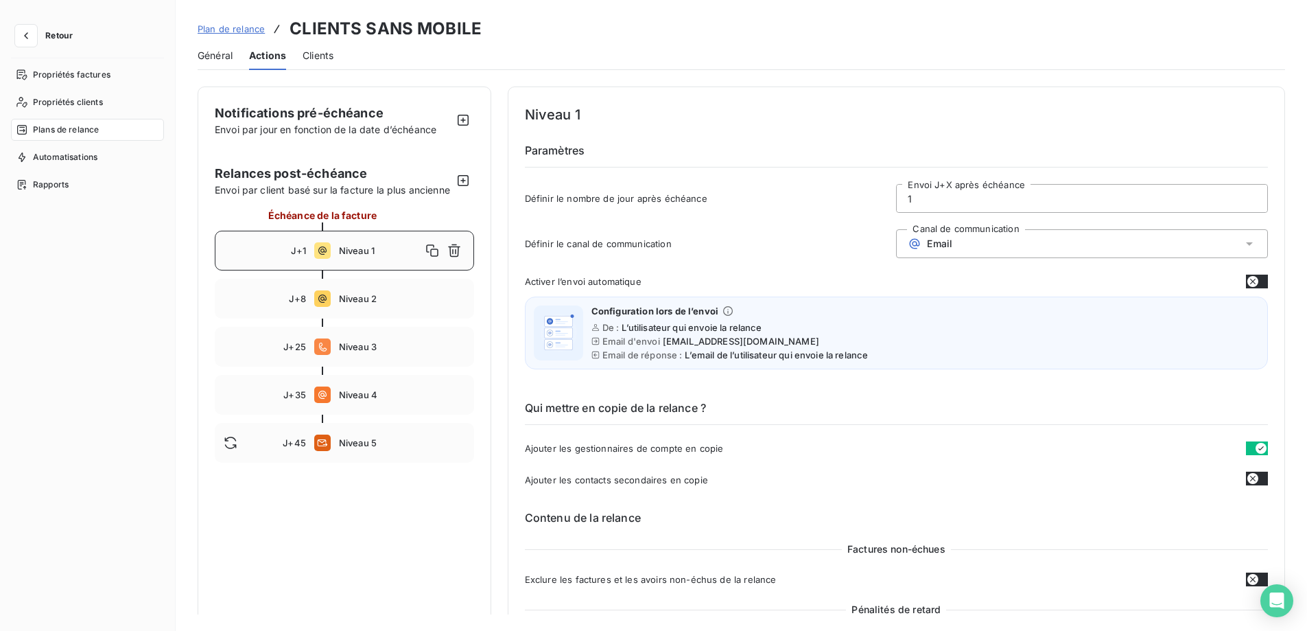
click at [362, 256] on span "Niveau 1" at bounding box center [380, 250] width 82 height 11
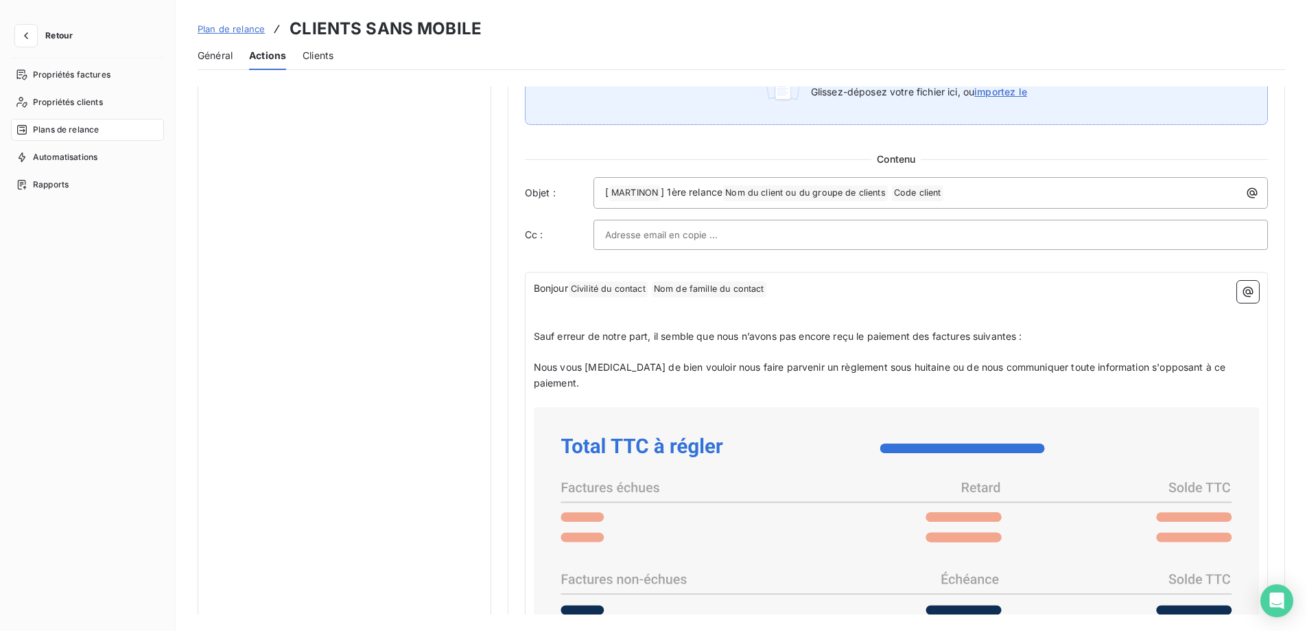
scroll to position [1108, 0]
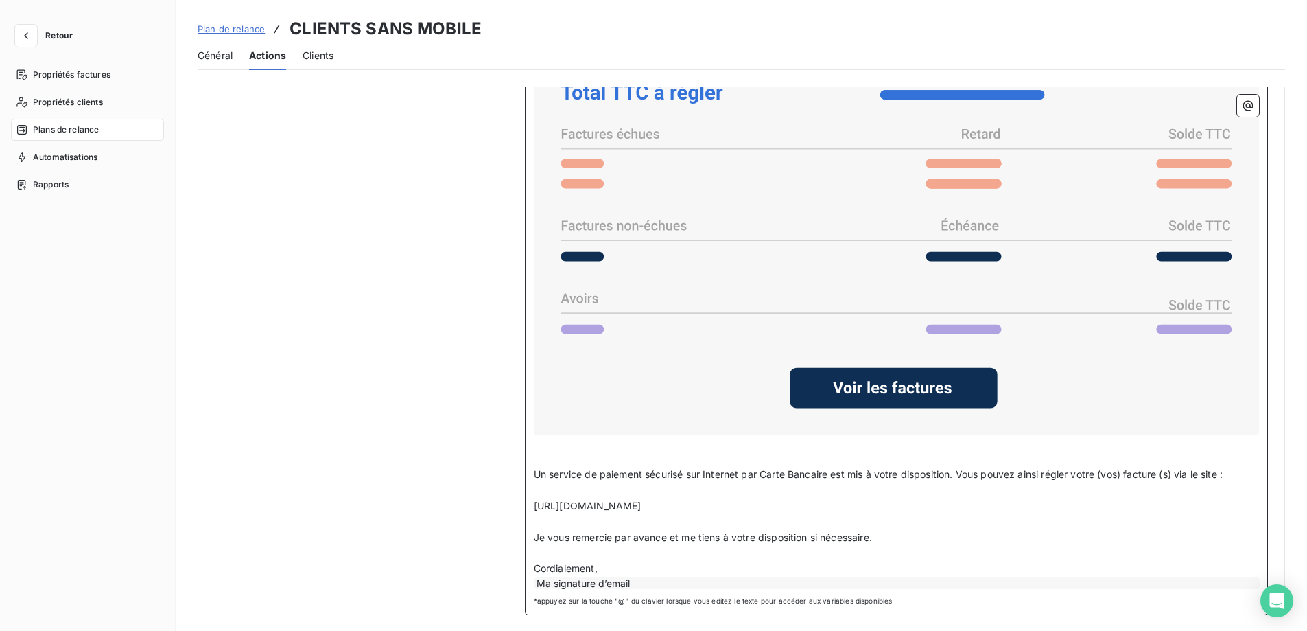
drag, startPoint x: 719, startPoint y: 487, endPoint x: 526, endPoint y: 489, distance: 192.8
click at [526, 489] on div "Bonjour Civilité du contact ﻿ Nom de famille du contact ﻿ ﻿ ﻿ ﻿ Sauf erreur de …" at bounding box center [896, 266] width 743 height 697
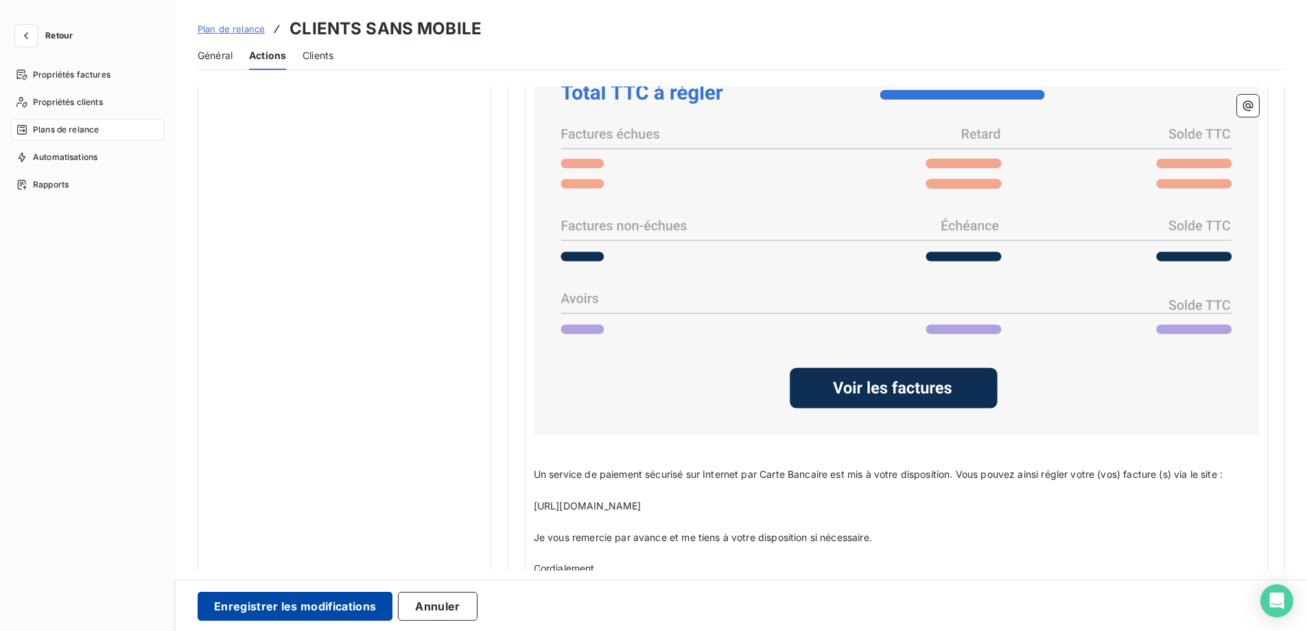
click at [313, 603] on button "Enregistrer les modifications" at bounding box center [295, 606] width 195 height 29
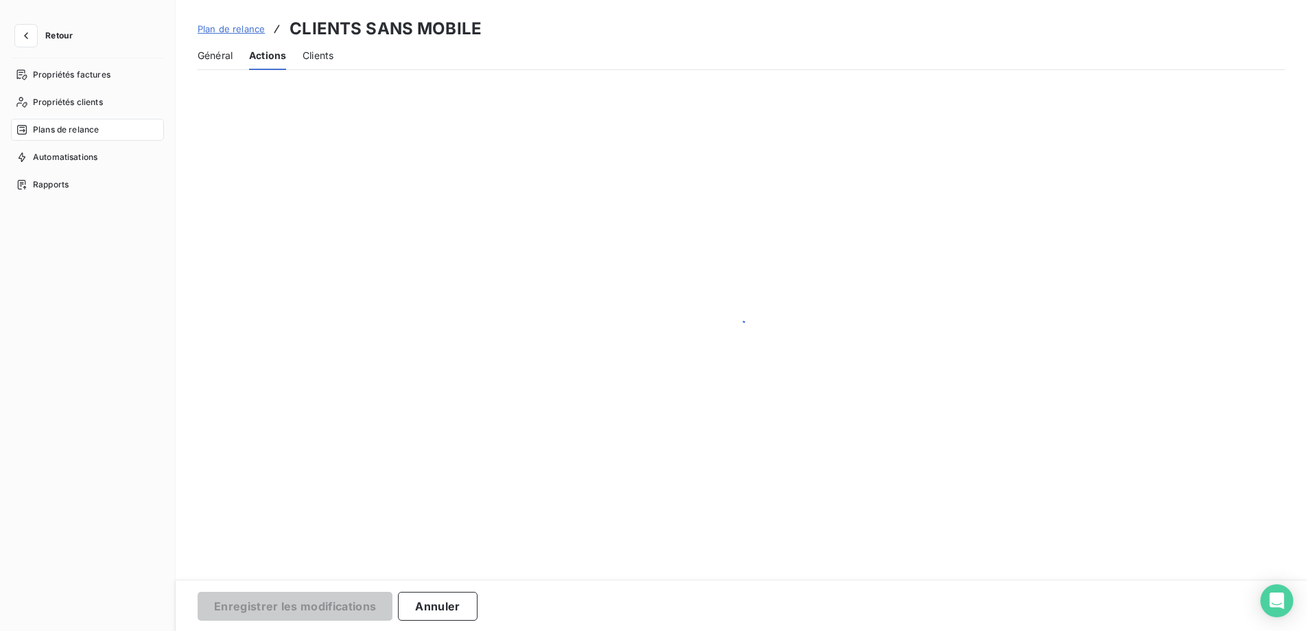
scroll to position [0, 0]
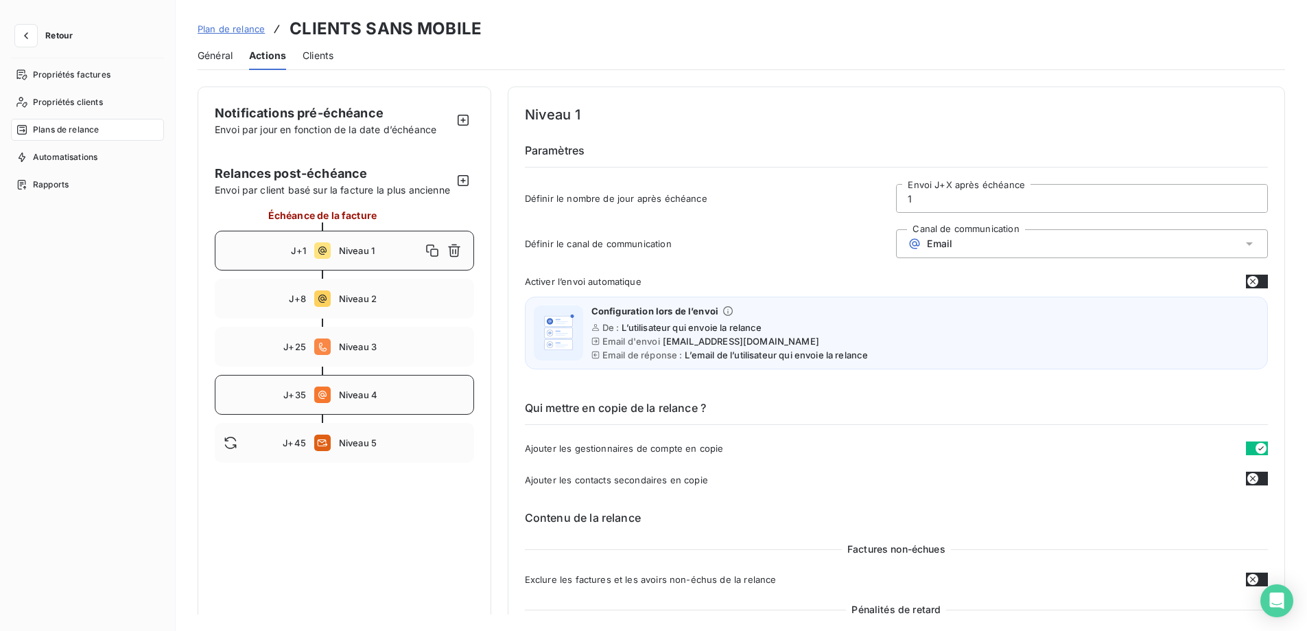
click at [336, 414] on div "J+35 Niveau 4" at bounding box center [344, 395] width 259 height 40
type input "35"
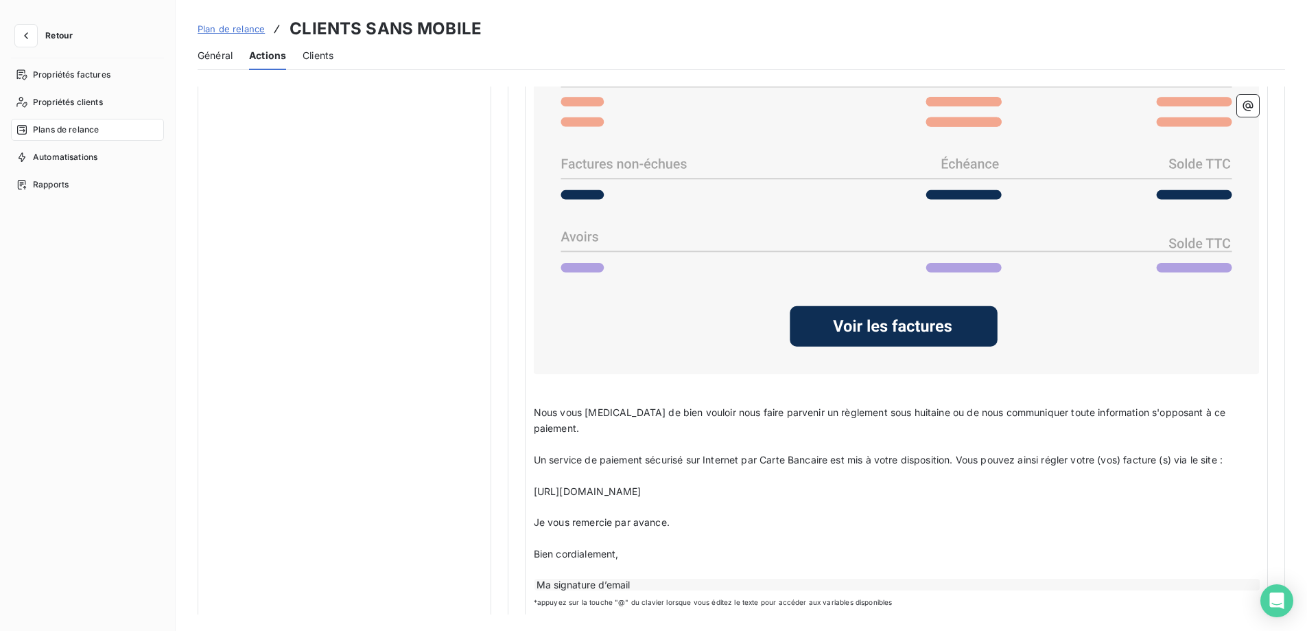
scroll to position [1140, 0]
drag, startPoint x: 732, startPoint y: 471, endPoint x: 523, endPoint y: 478, distance: 209.4
click at [525, 478] on div "Bonjour Civilité du contact ﻿ Nom de famille du contact ﻿ ﻿ ﻿ Malgré plusieurs …" at bounding box center [896, 251] width 743 height 728
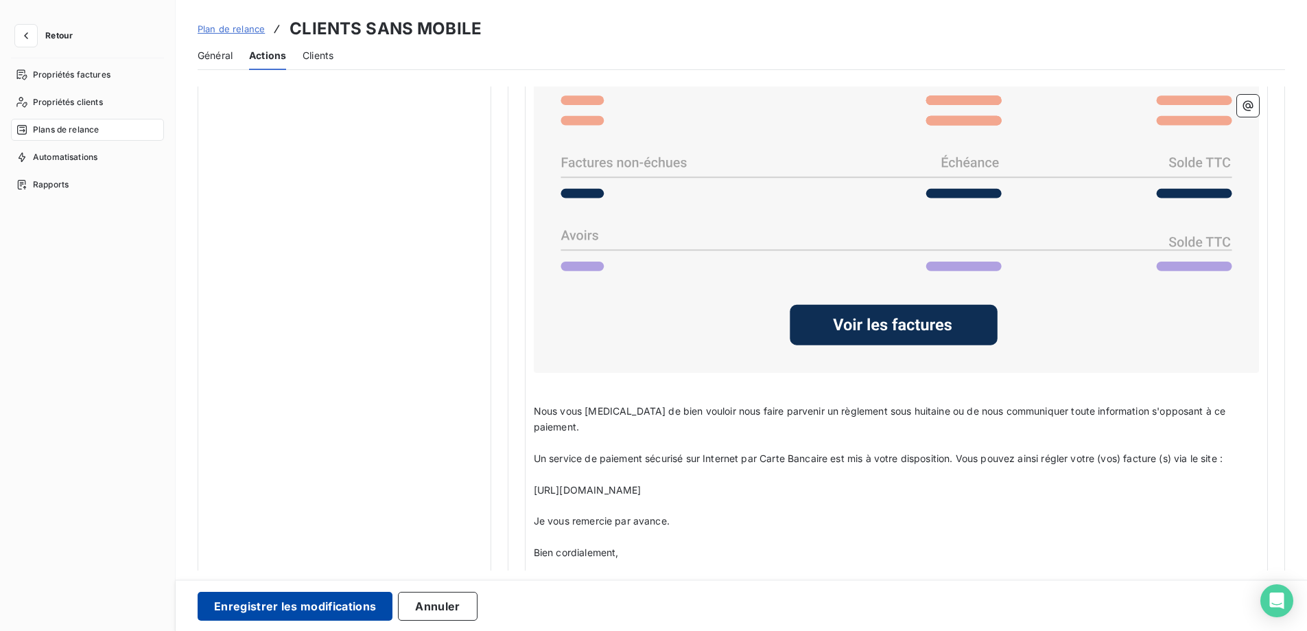
click at [314, 596] on button "Enregistrer les modifications" at bounding box center [295, 606] width 195 height 29
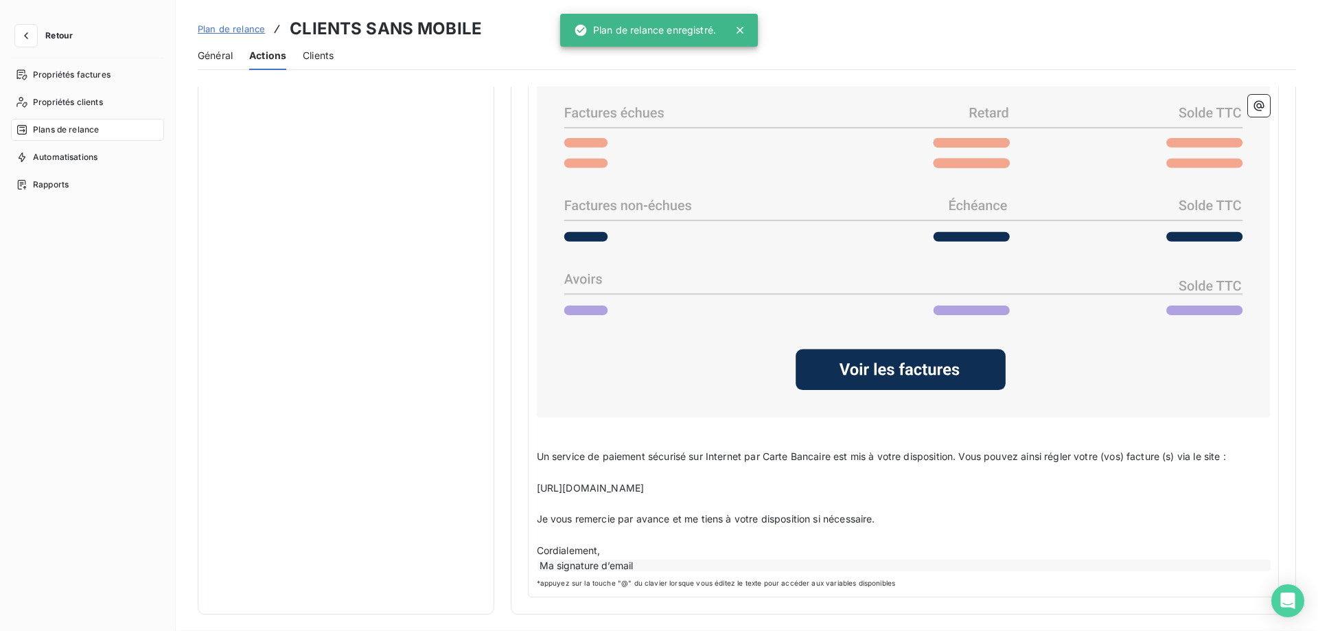
scroll to position [0, 0]
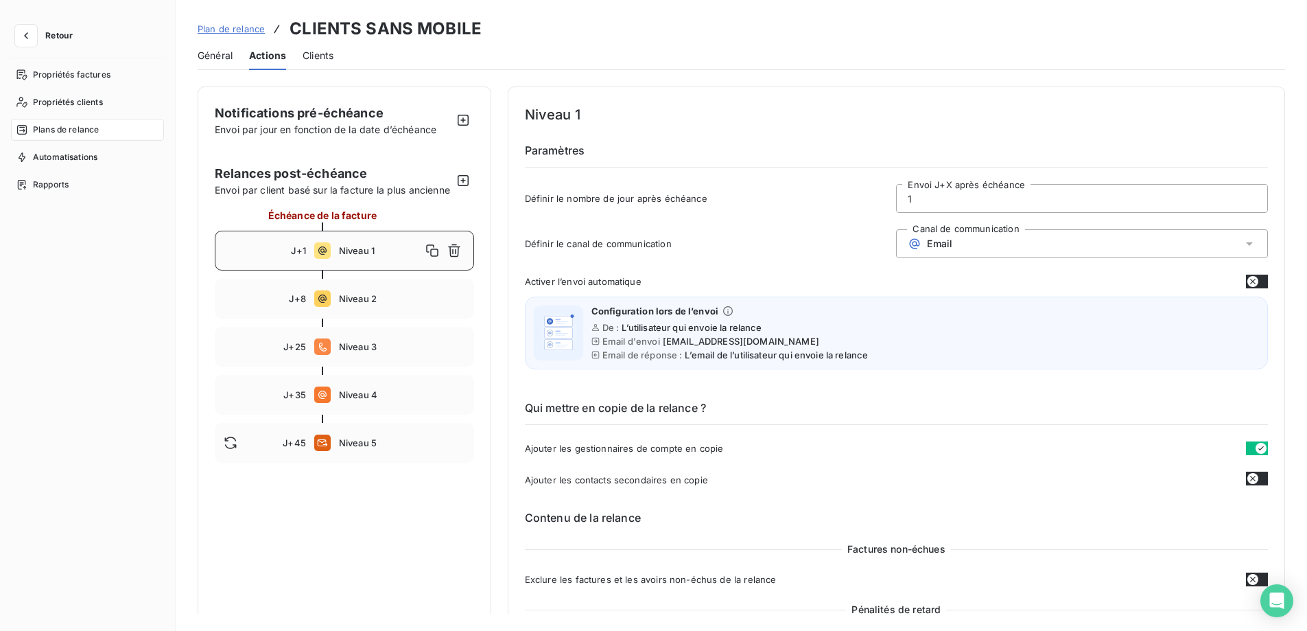
click at [253, 26] on span "Plan de relance" at bounding box center [231, 28] width 67 height 11
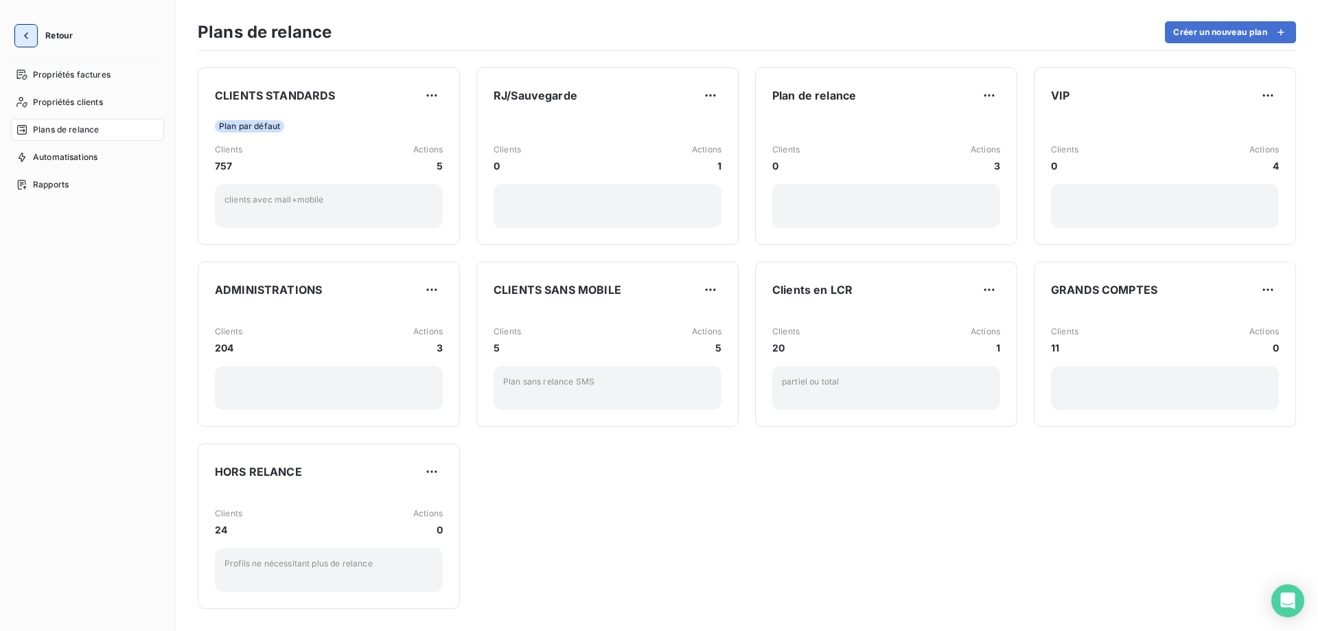
click at [32, 32] on icon "button" at bounding box center [26, 36] width 14 height 14
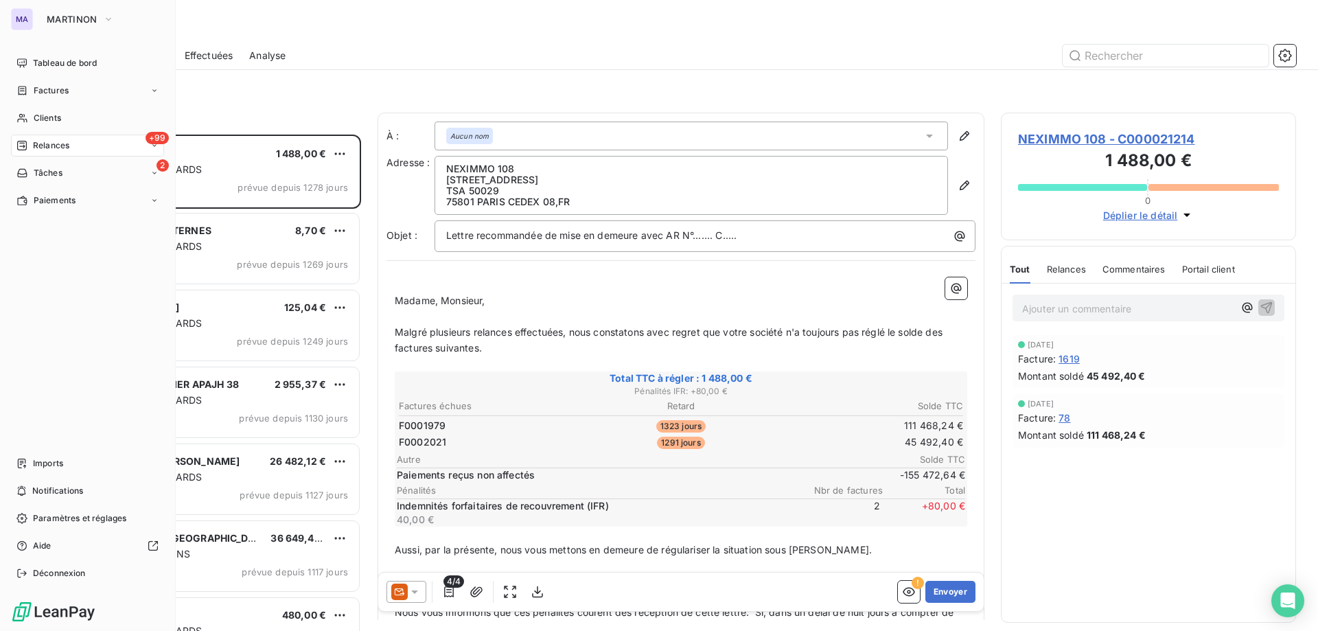
scroll to position [486, 285]
click at [48, 65] on span "Tableau de bord" at bounding box center [65, 63] width 64 height 12
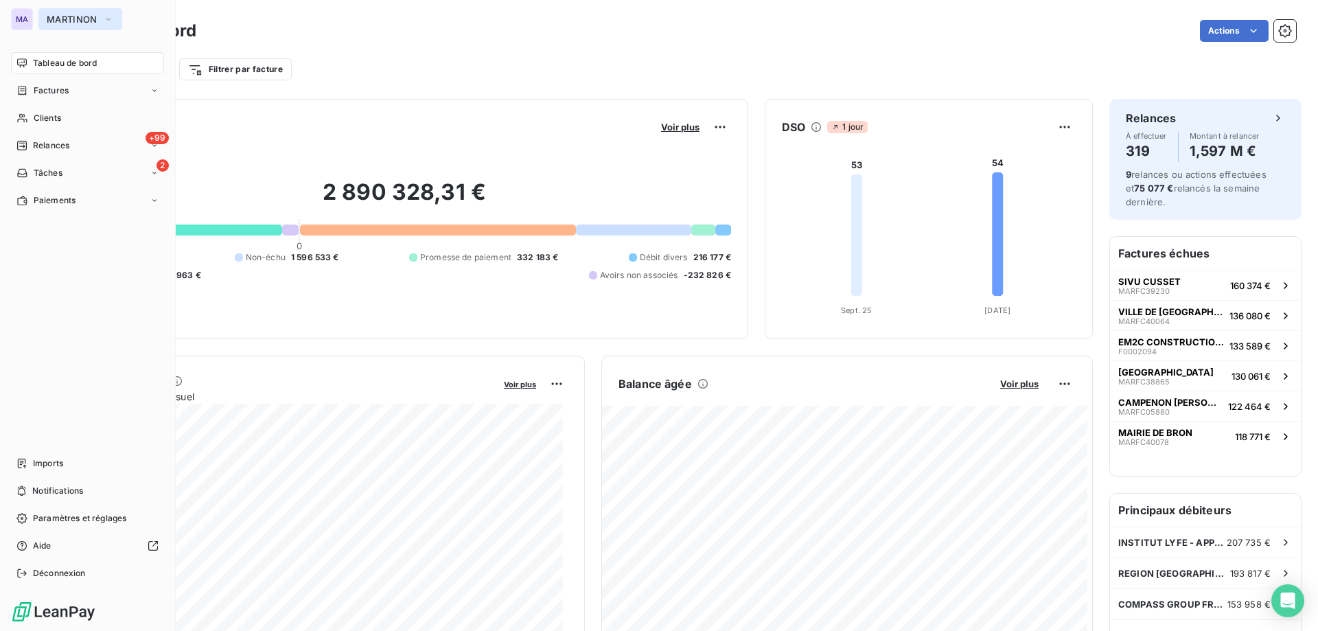
click at [87, 13] on button "MARTINON" at bounding box center [80, 19] width 84 height 22
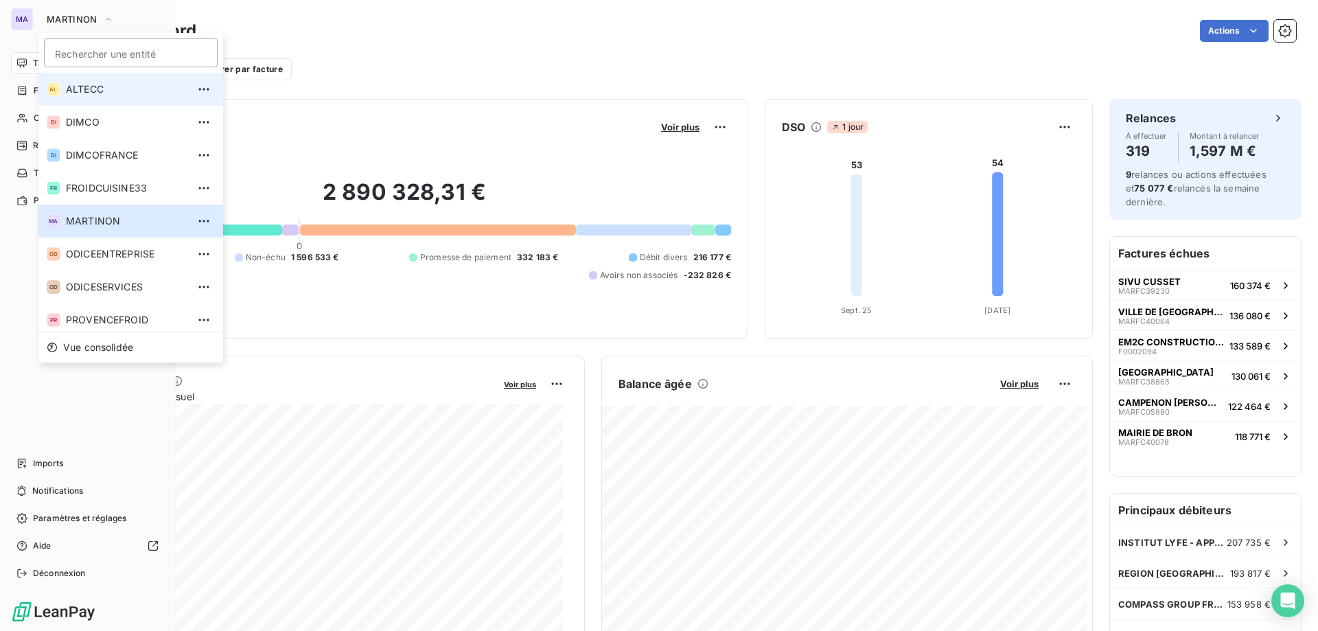
click at [86, 87] on span "ALTECC" at bounding box center [126, 89] width 121 height 14
